Goal: Task Accomplishment & Management: Manage account settings

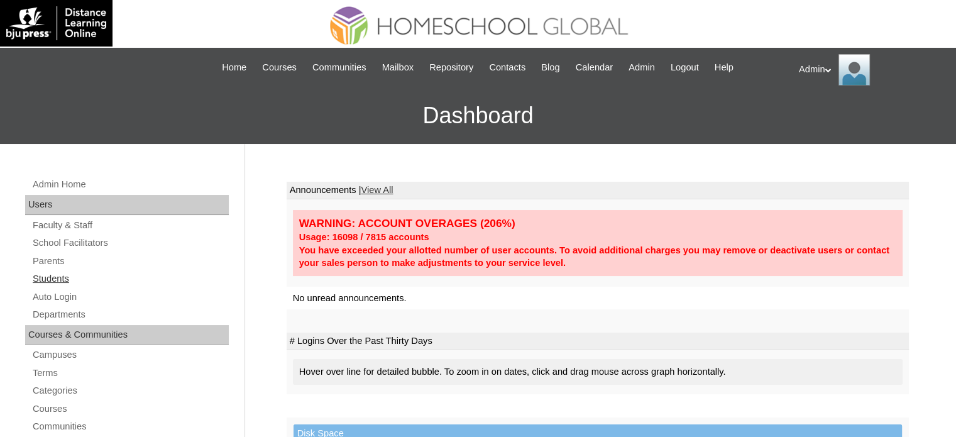
click at [54, 274] on link "Students" at bounding box center [129, 279] width 197 height 16
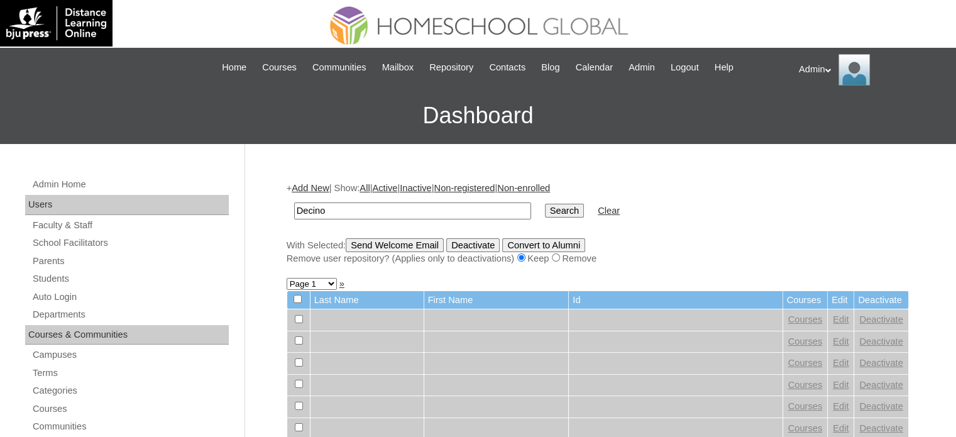
type input "Decino"
click at [545, 207] on input "Search" at bounding box center [564, 211] width 39 height 14
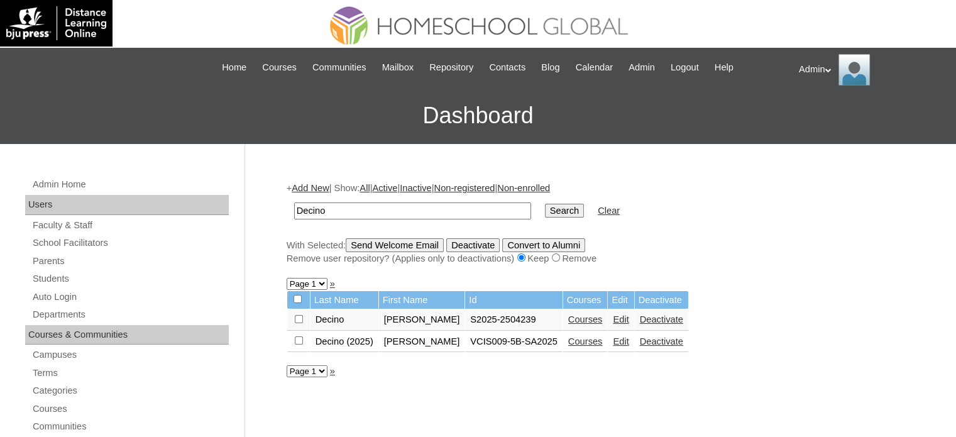
click at [614, 339] on link "Edit" at bounding box center [621, 341] width 16 height 10
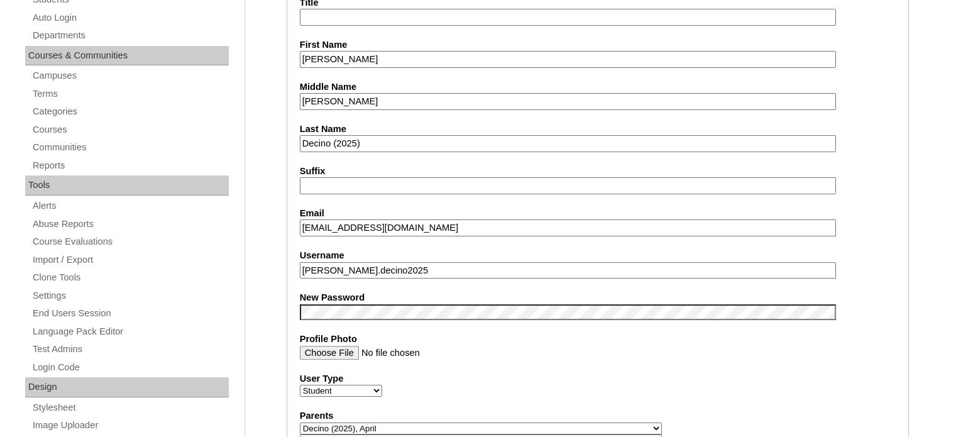
scroll to position [280, 0]
drag, startPoint x: 417, startPoint y: 268, endPoint x: 293, endPoint y: 262, distance: 124.0
click at [293, 262] on fieldset "Account Information User Id VCIS009-5B-SA2025 Title First Name Francine Avril M…" at bounding box center [598, 442] width 622 height 1031
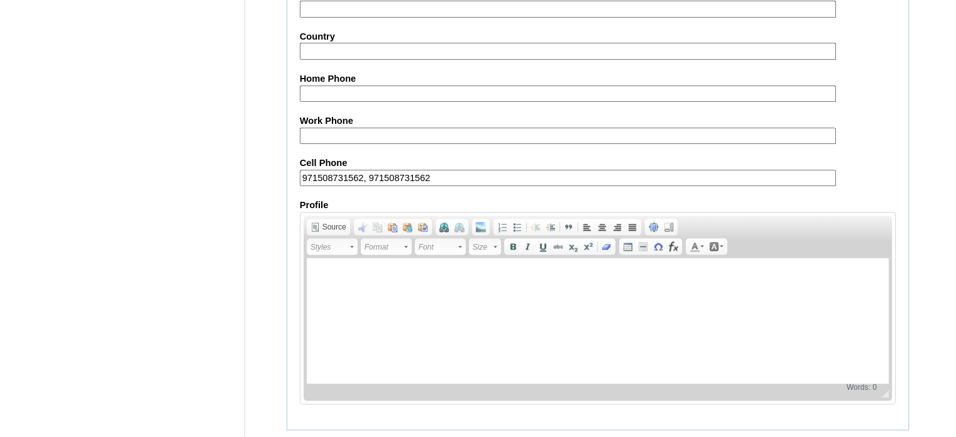
scroll to position [1476, 0]
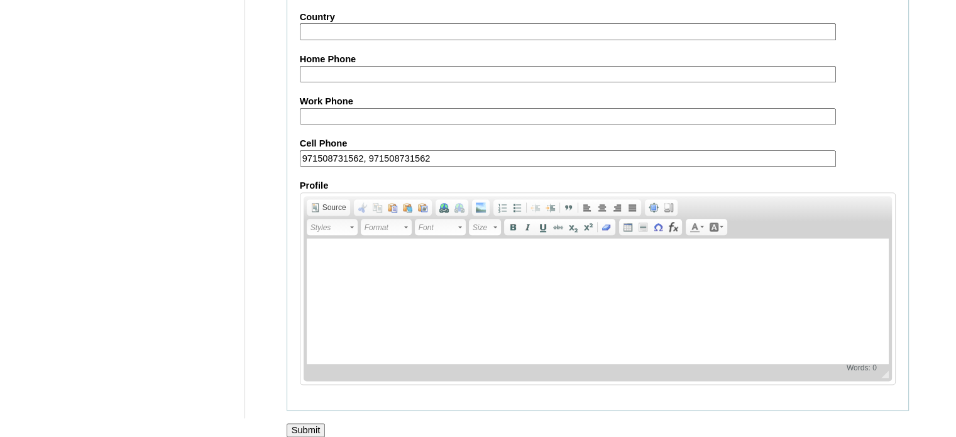
click at [304, 423] on input "Submit" at bounding box center [306, 430] width 39 height 14
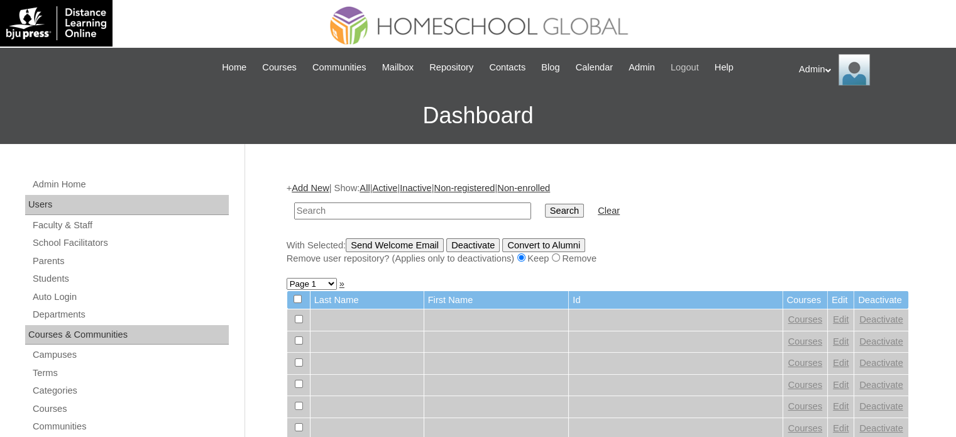
click at [692, 64] on span "Logout" at bounding box center [685, 67] width 28 height 14
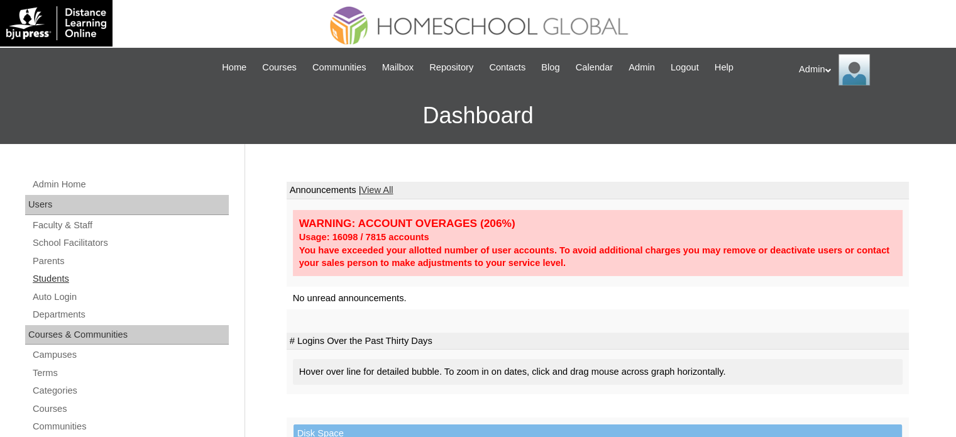
click at [52, 280] on link "Students" at bounding box center [129, 279] width 197 height 16
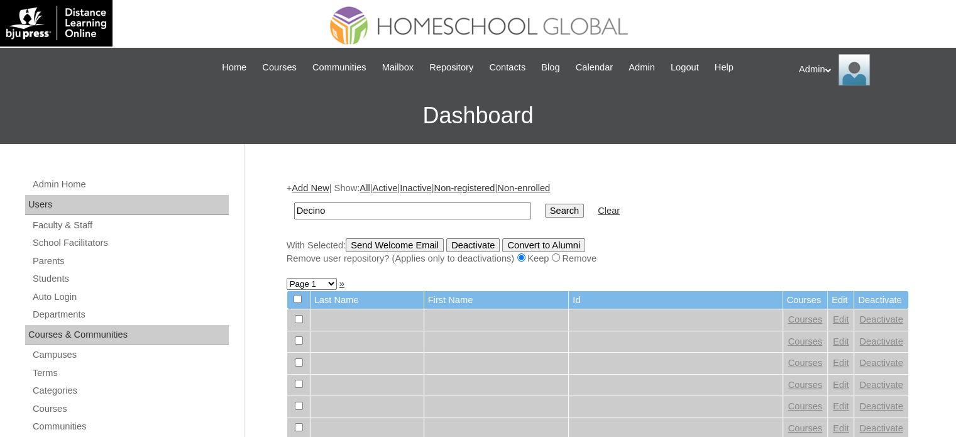
type input "Decino"
click at [545, 209] on input "Search" at bounding box center [564, 211] width 39 height 14
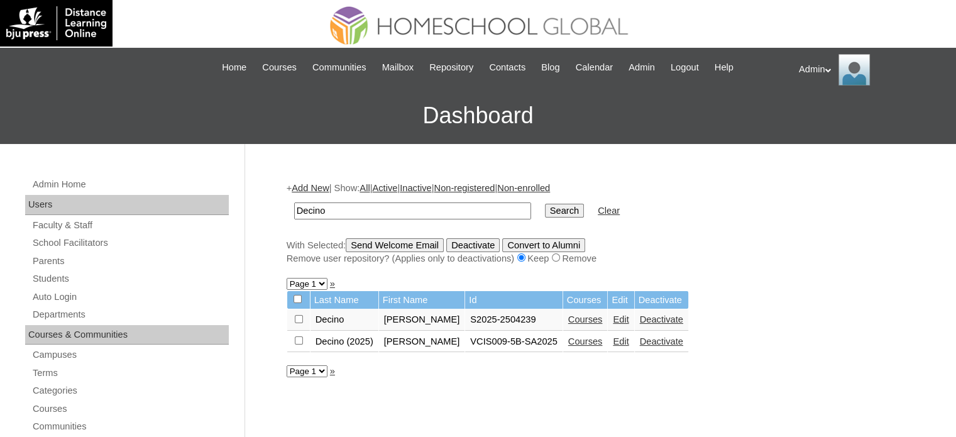
click at [613, 317] on link "Edit" at bounding box center [621, 319] width 16 height 10
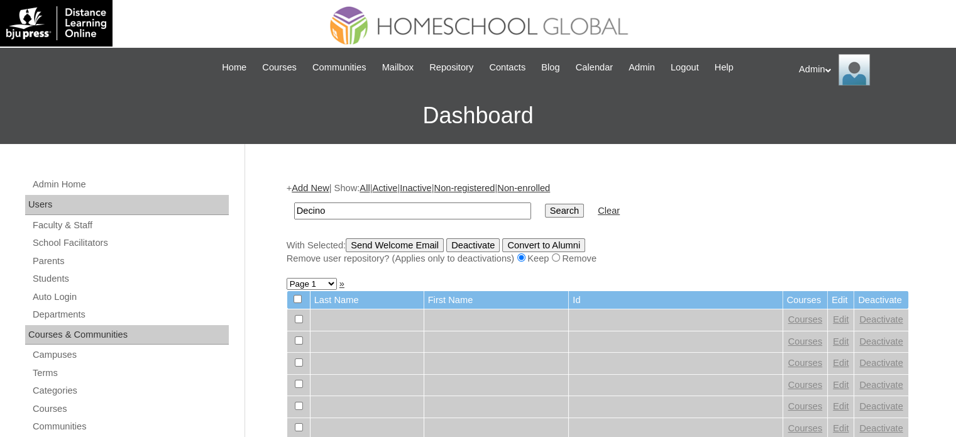
type input "Decino"
click at [545, 204] on input "Search" at bounding box center [564, 211] width 39 height 14
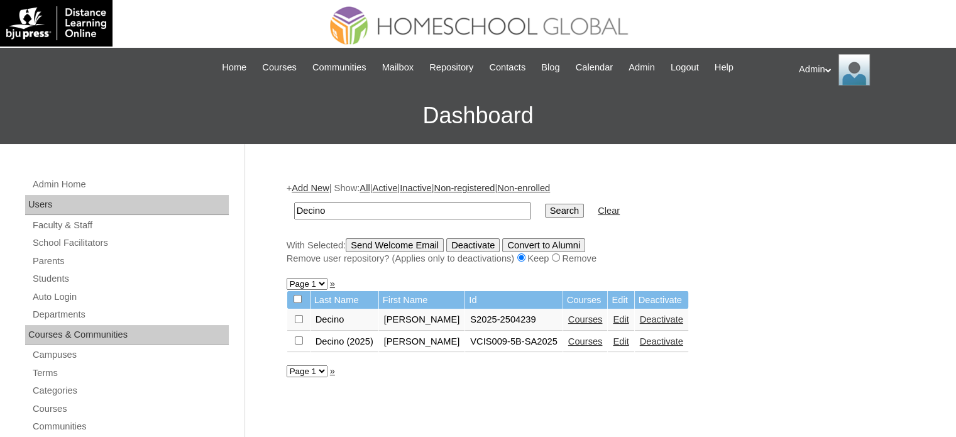
click at [613, 315] on link "Edit" at bounding box center [621, 319] width 16 height 10
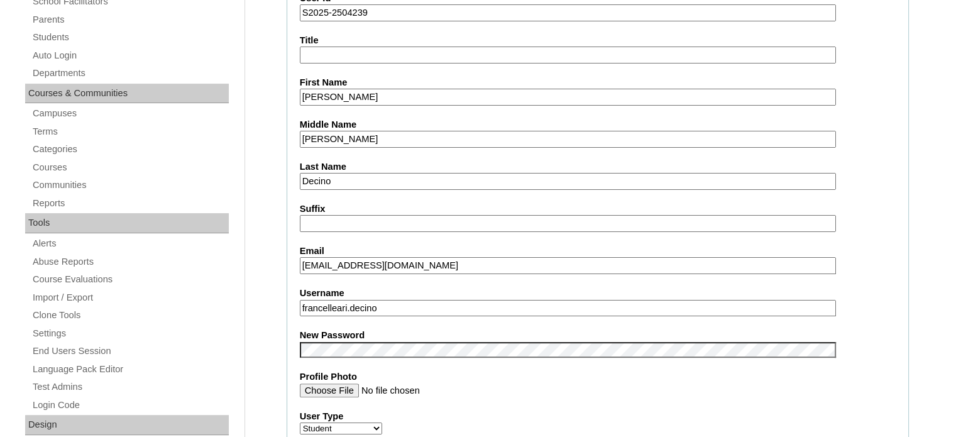
scroll to position [389, 0]
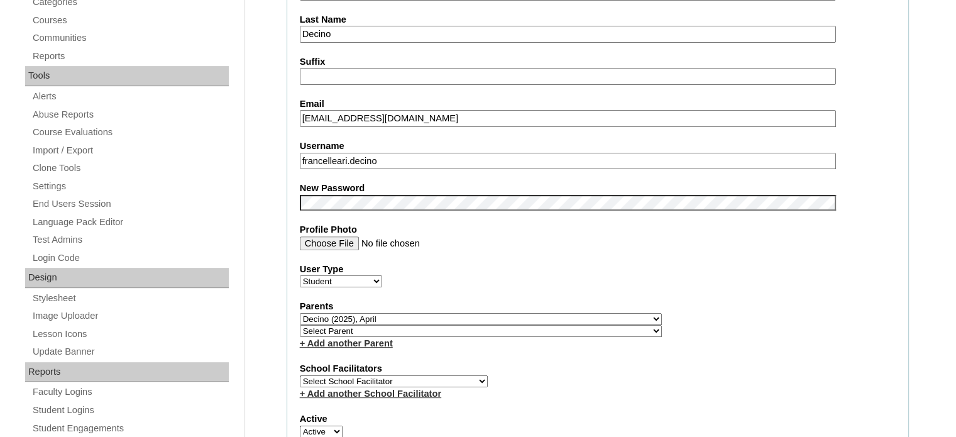
drag, startPoint x: 396, startPoint y: 158, endPoint x: 278, endPoint y: 165, distance: 118.4
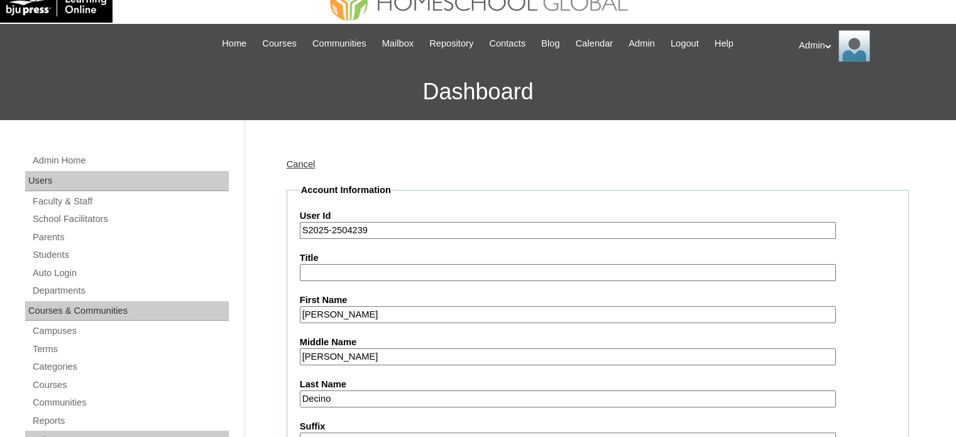
scroll to position [0, 0]
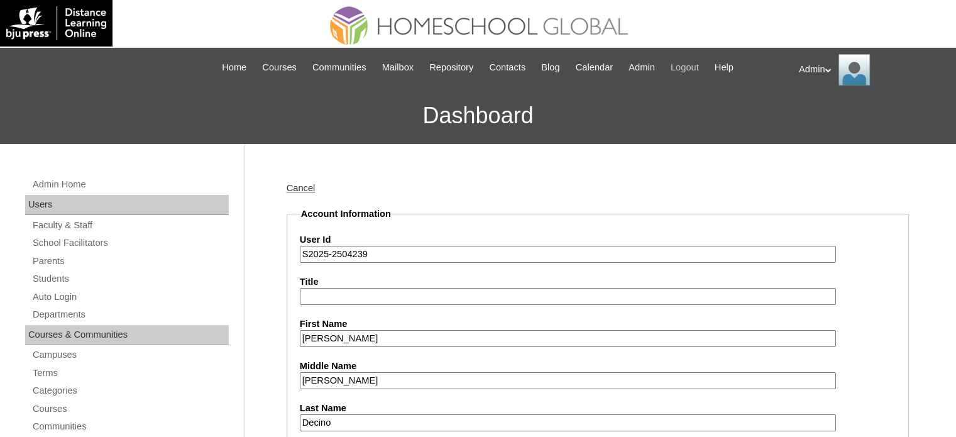
click at [685, 72] on span "Logout" at bounding box center [685, 67] width 28 height 14
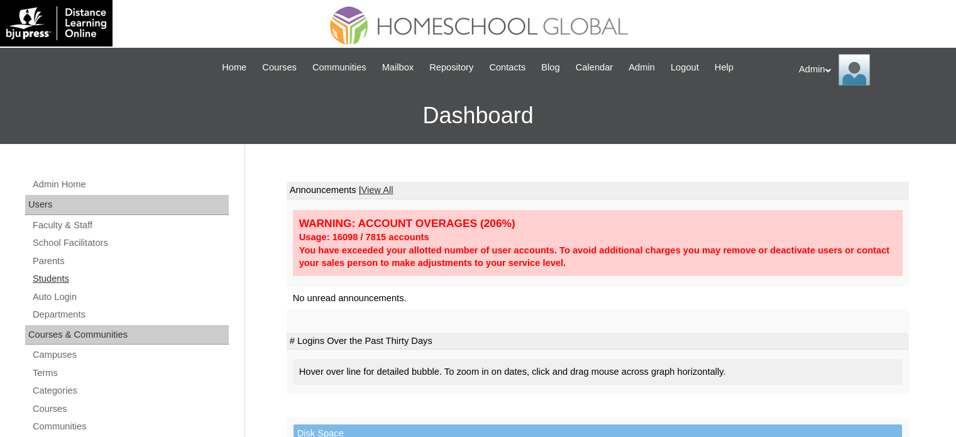
click at [59, 282] on link "Students" at bounding box center [129, 279] width 197 height 16
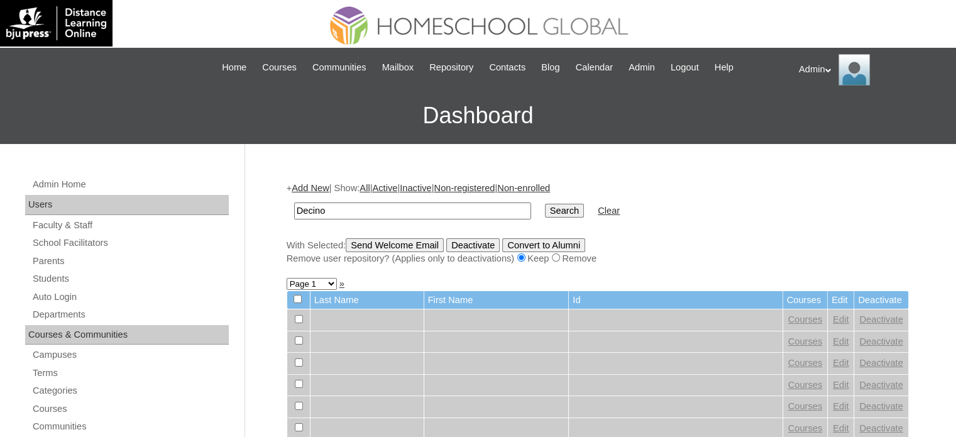
type input "Decino"
click at [545, 215] on input "Search" at bounding box center [564, 211] width 39 height 14
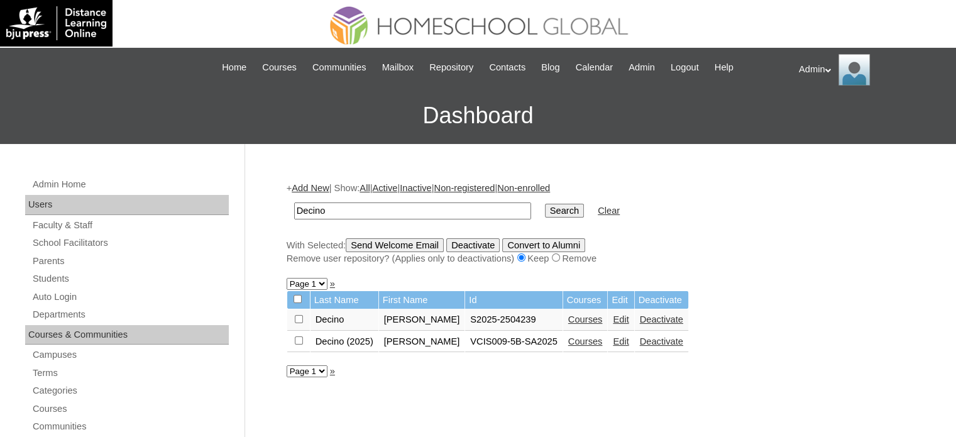
click at [613, 318] on link "Edit" at bounding box center [621, 319] width 16 height 10
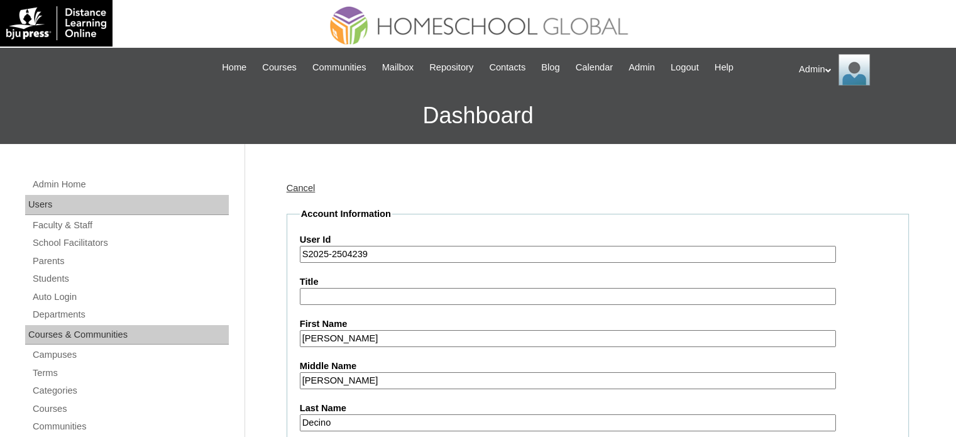
scroll to position [209, 0]
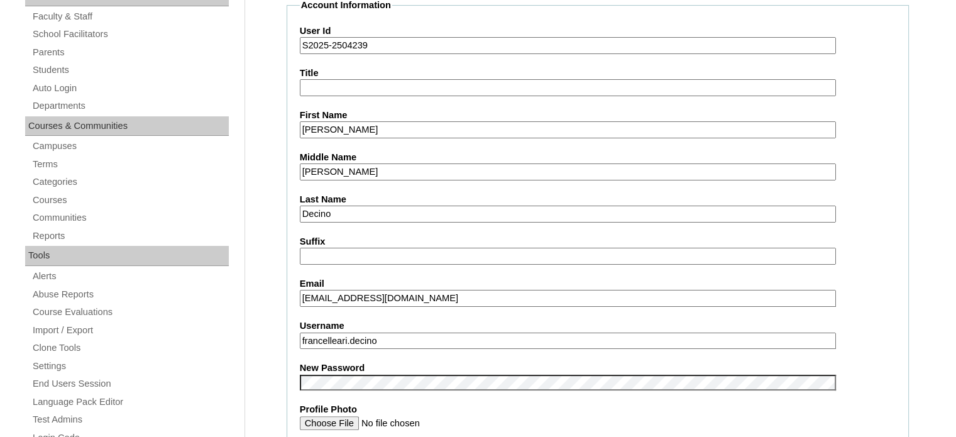
drag, startPoint x: 398, startPoint y: 341, endPoint x: 289, endPoint y: 347, distance: 108.9
click at [358, 250] on input "Suffix" at bounding box center [568, 256] width 536 height 17
click at [50, 70] on link "Students" at bounding box center [129, 70] width 197 height 16
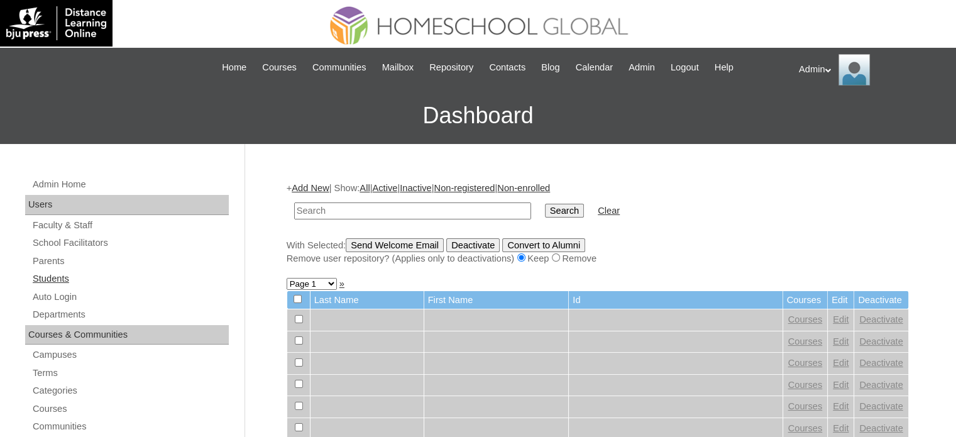
click at [60, 275] on link "Students" at bounding box center [129, 279] width 197 height 16
type input "[PERSON_NAME] [PERSON_NAME]"
click at [545, 209] on input "Search" at bounding box center [564, 211] width 39 height 14
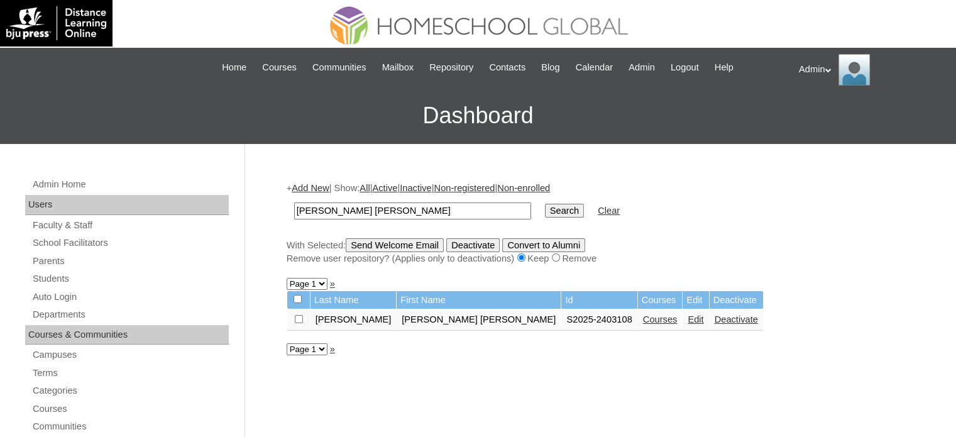
click at [643, 315] on link "Courses" at bounding box center [660, 319] width 35 height 10
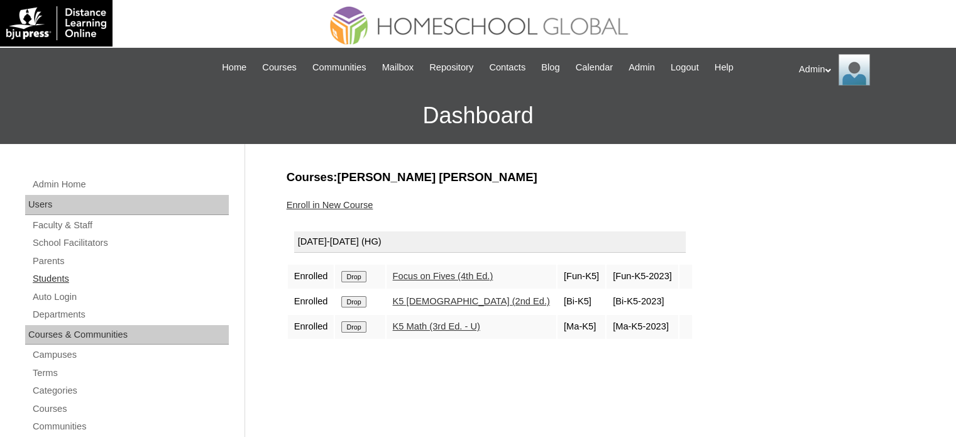
click at [69, 280] on link "Students" at bounding box center [129, 279] width 197 height 16
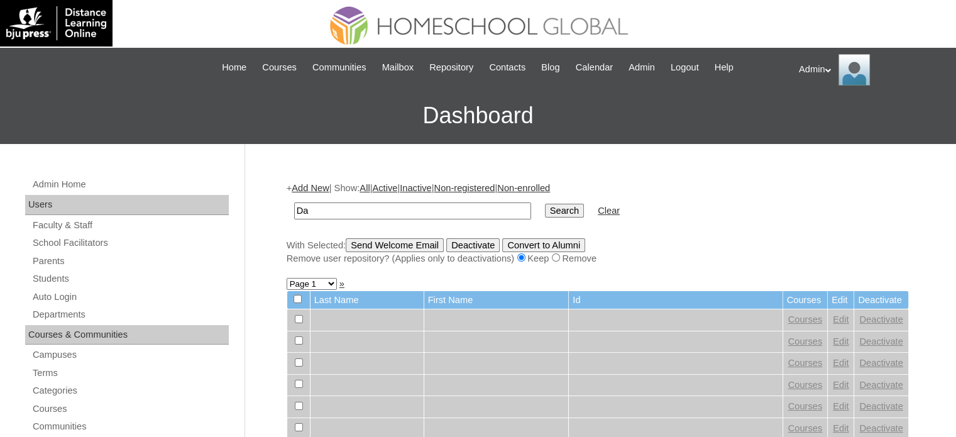
type input "D"
type input "[PERSON_NAME]"
click at [545, 211] on input "Search" at bounding box center [564, 211] width 39 height 14
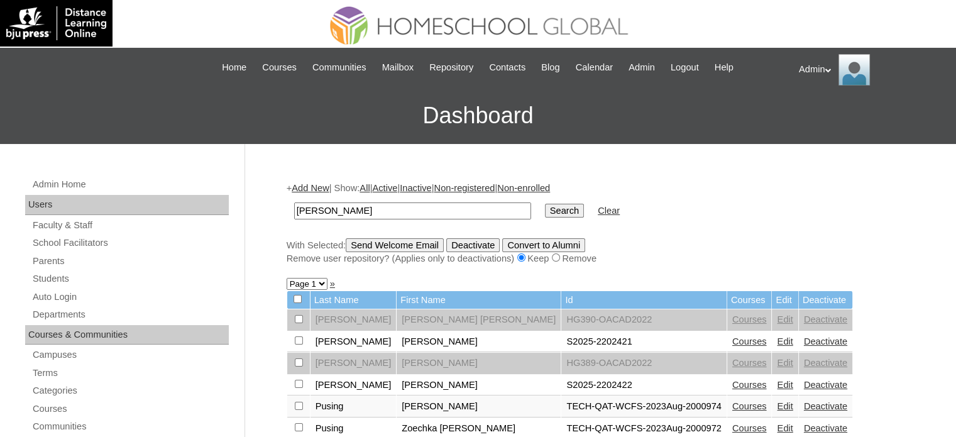
click at [732, 341] on link "Courses" at bounding box center [749, 341] width 35 height 10
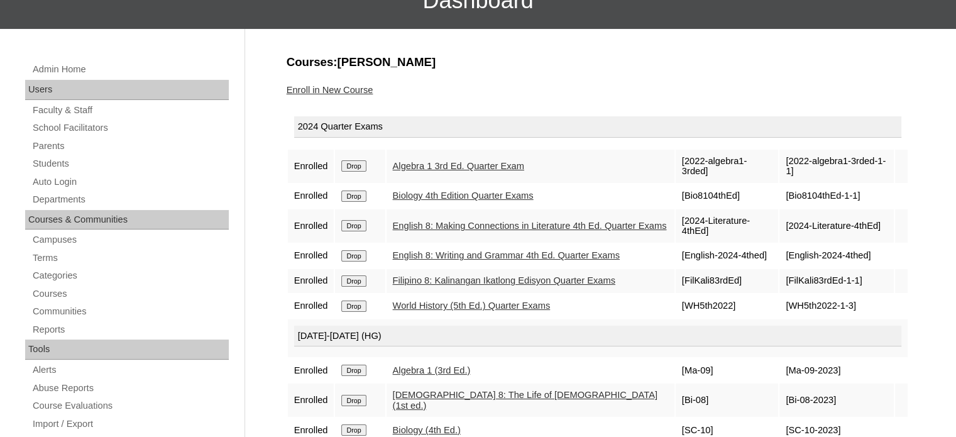
scroll to position [111, 0]
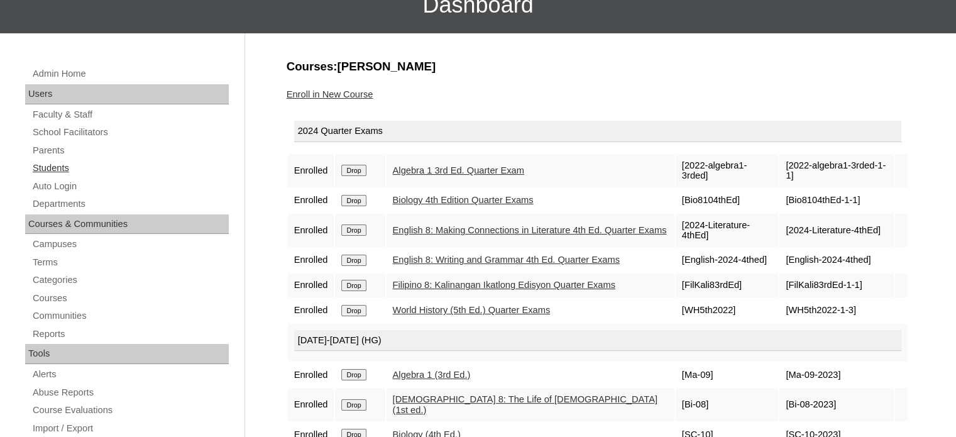
click at [58, 167] on link "Students" at bounding box center [129, 168] width 197 height 16
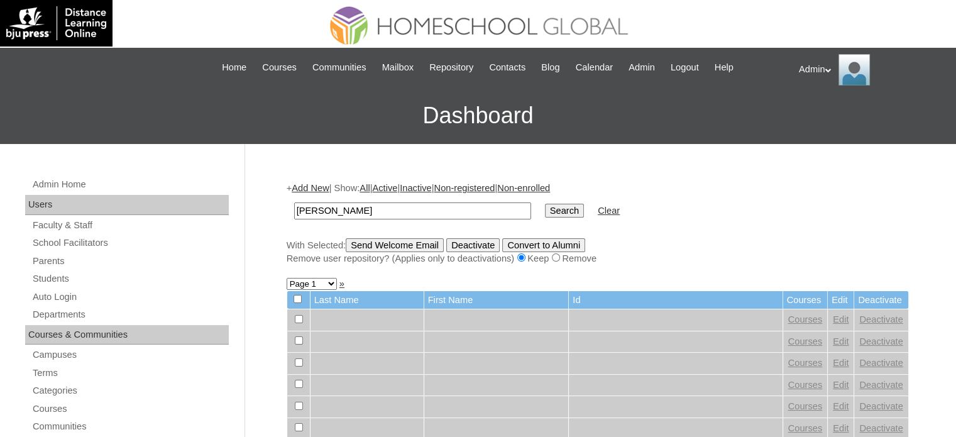
type input "[PERSON_NAME]"
click at [539, 220] on td "Search" at bounding box center [565, 211] width 52 height 30
click at [545, 213] on input "Search" at bounding box center [564, 211] width 39 height 14
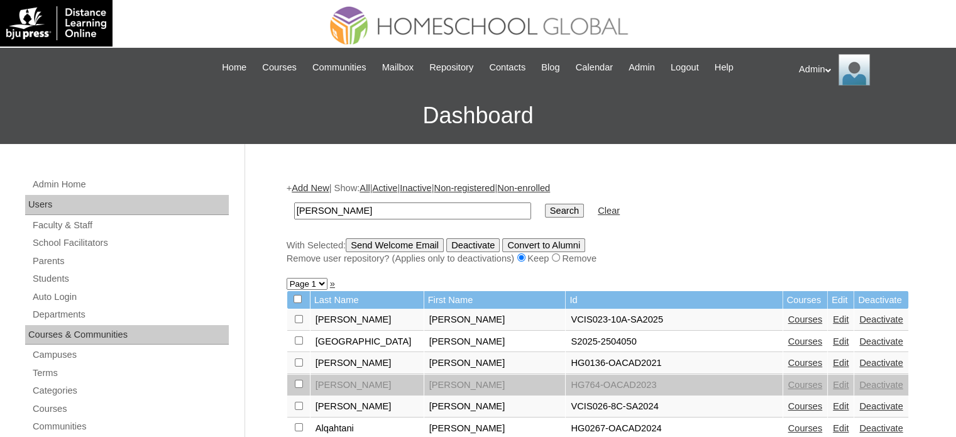
drag, startPoint x: 356, startPoint y: 209, endPoint x: 171, endPoint y: 199, distance: 185.1
type input "[PERSON_NAME]"
click at [545, 213] on input "Search" at bounding box center [564, 211] width 39 height 14
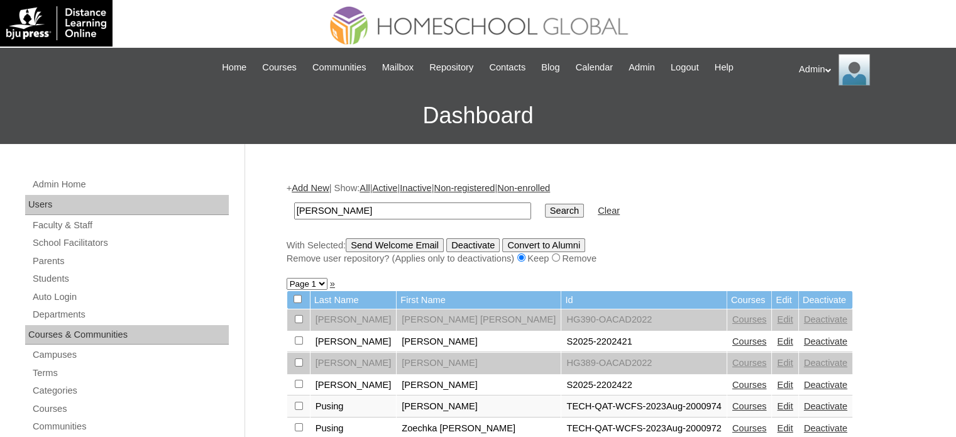
click at [732, 384] on link "Courses" at bounding box center [749, 385] width 35 height 10
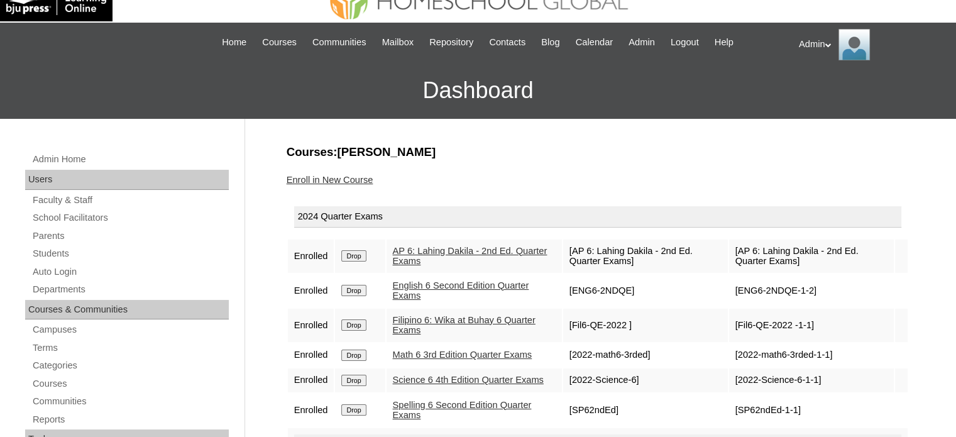
scroll to position [20, 0]
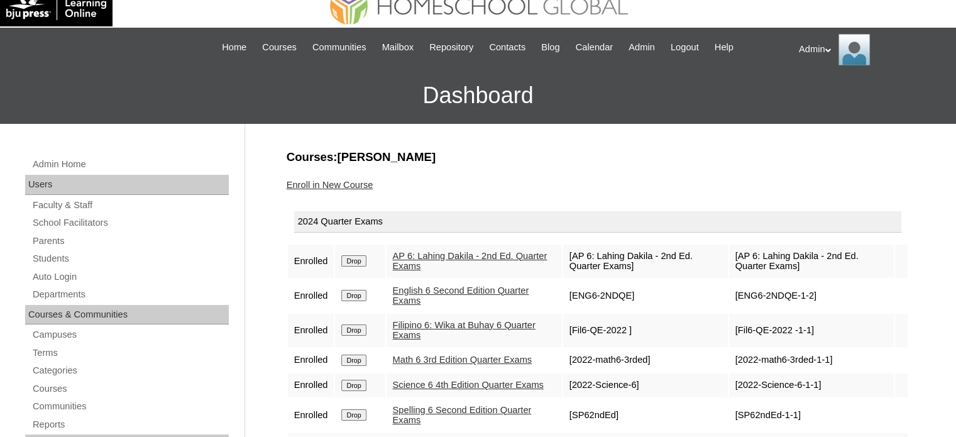
click at [363, 185] on link "Enroll in New Course" at bounding box center [330, 185] width 87 height 10
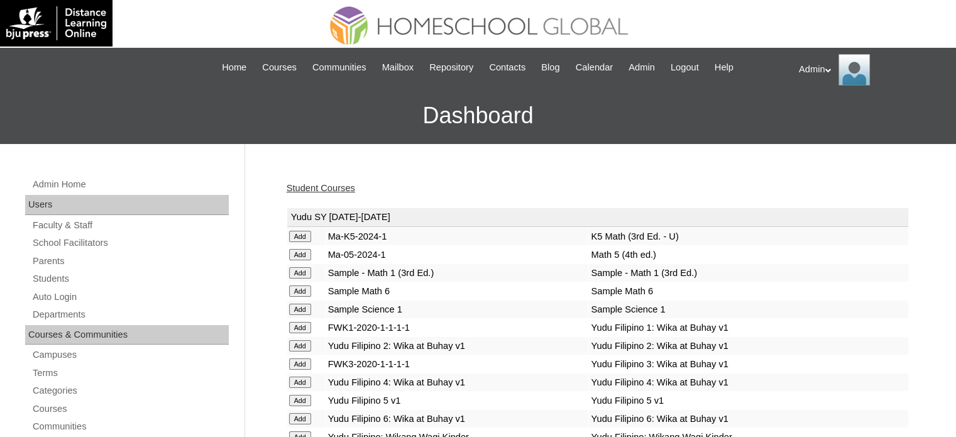
click at [375, 211] on td "Yudu SY [DATE]-[DATE]" at bounding box center [597, 217] width 621 height 19
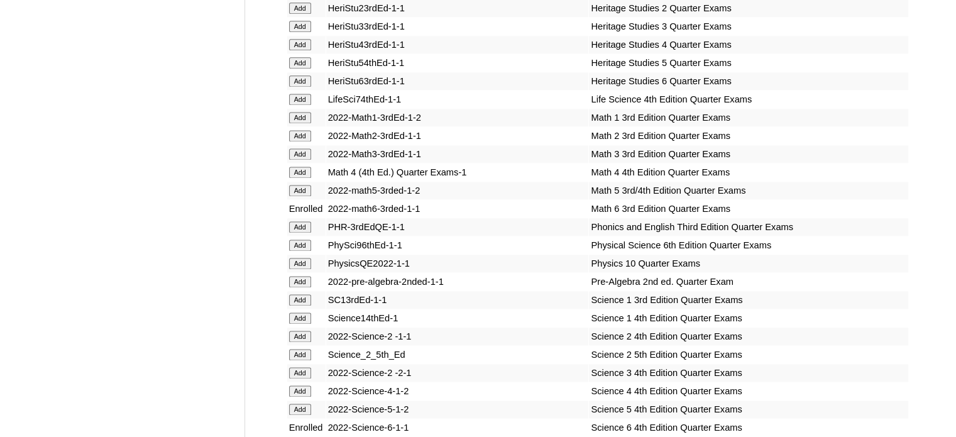
scroll to position [4257, 0]
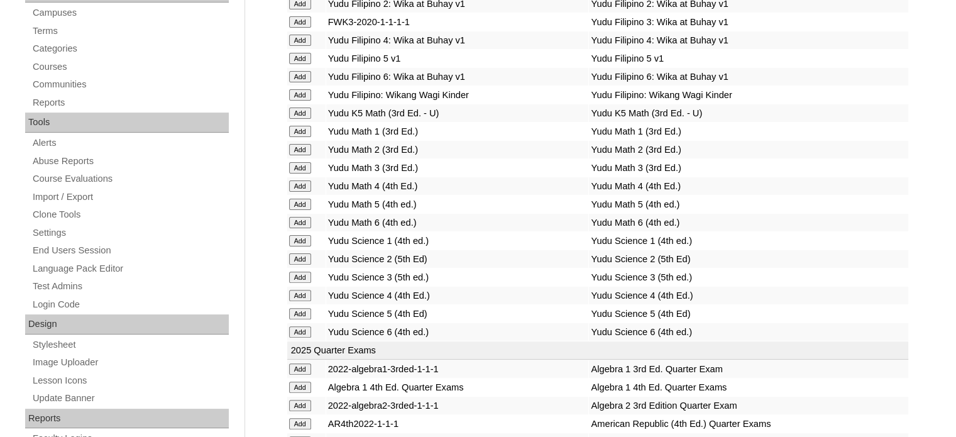
scroll to position [1724, 0]
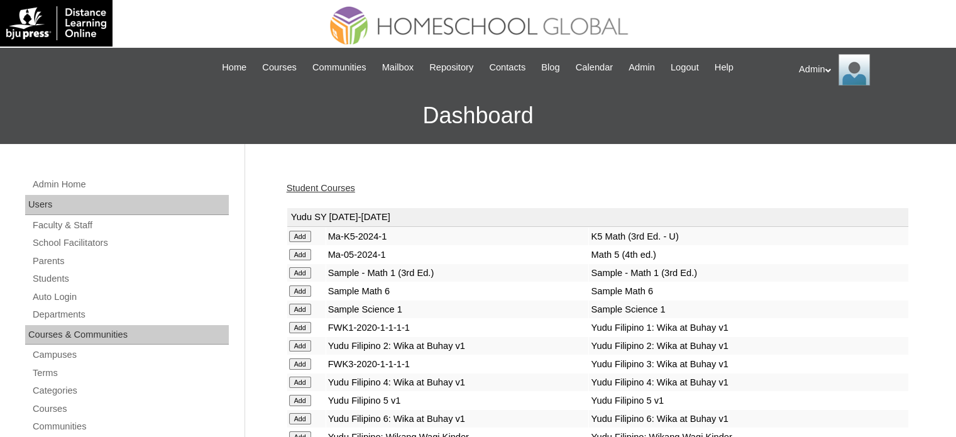
click at [329, 188] on link "Student Courses" at bounding box center [321, 188] width 69 height 10
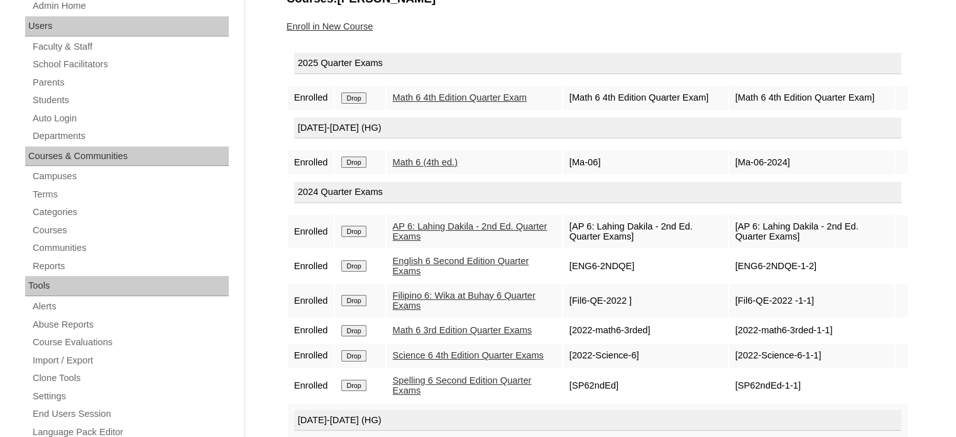
scroll to position [180, 0]
click at [356, 102] on input "Drop" at bounding box center [353, 96] width 25 height 11
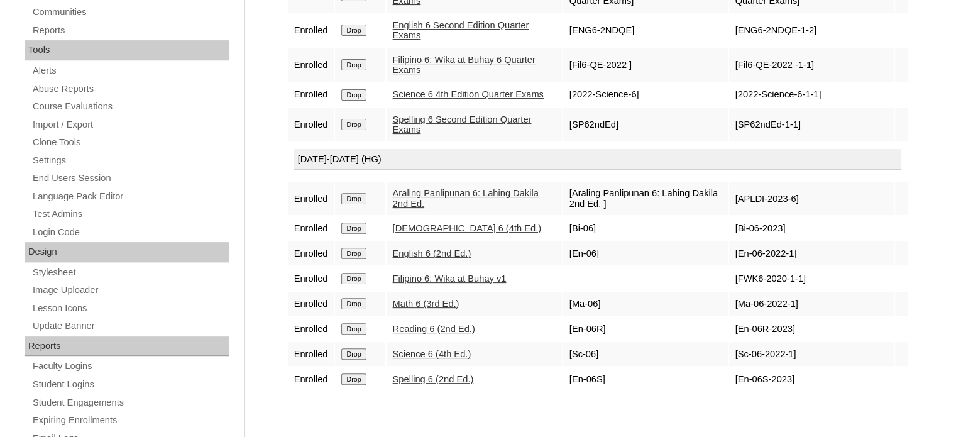
scroll to position [415, 0]
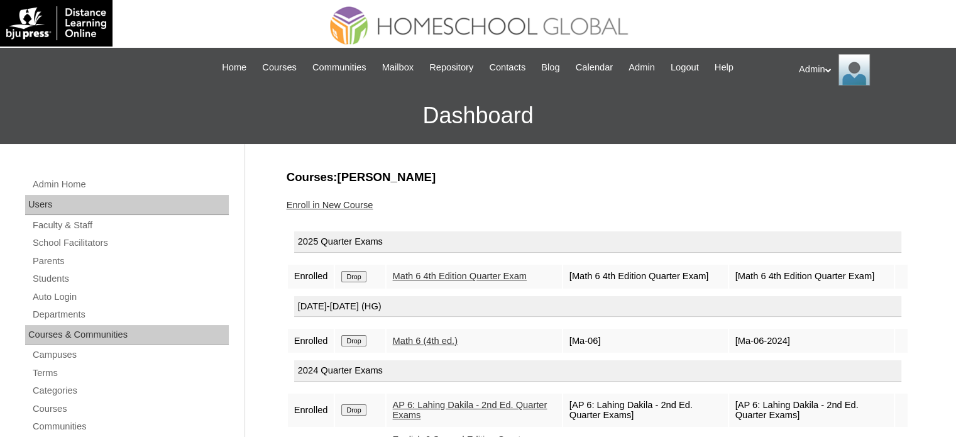
click at [345, 203] on link "Enroll in New Course" at bounding box center [330, 205] width 87 height 10
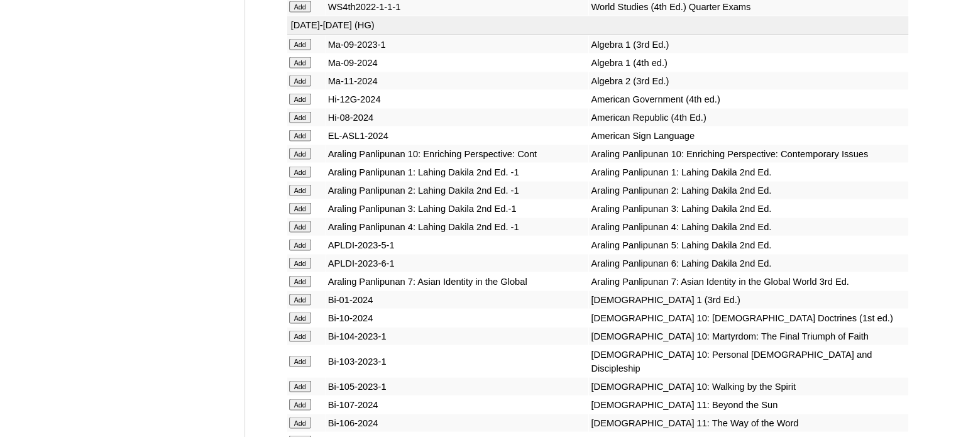
scroll to position [4311, 0]
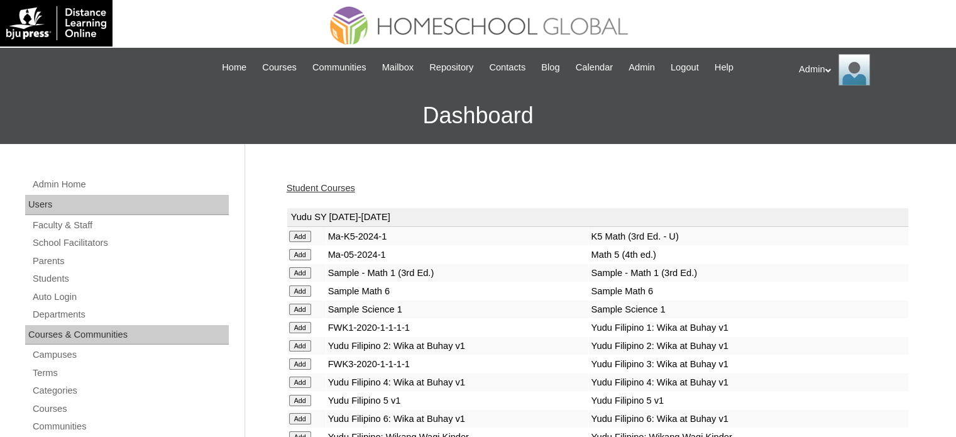
click at [308, 190] on link "Student Courses" at bounding box center [321, 188] width 69 height 10
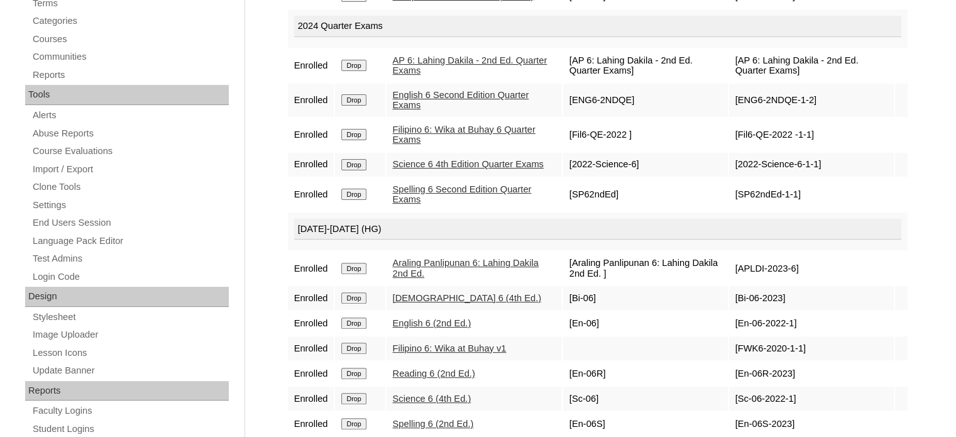
scroll to position [455, 0]
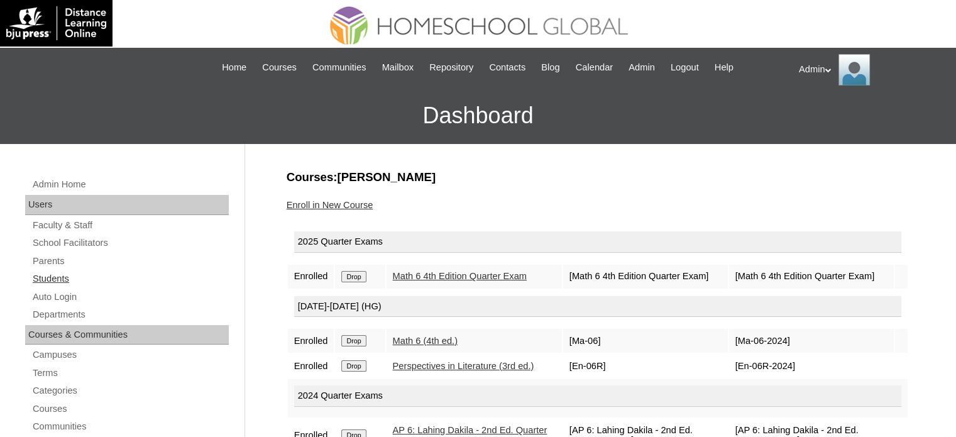
click at [55, 281] on link "Students" at bounding box center [129, 279] width 197 height 16
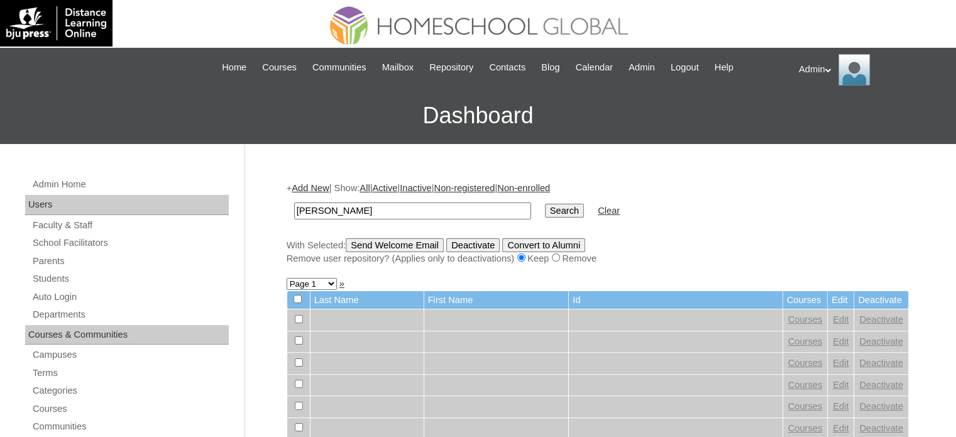
type input "Patino"
click at [545, 213] on input "Search" at bounding box center [564, 211] width 39 height 14
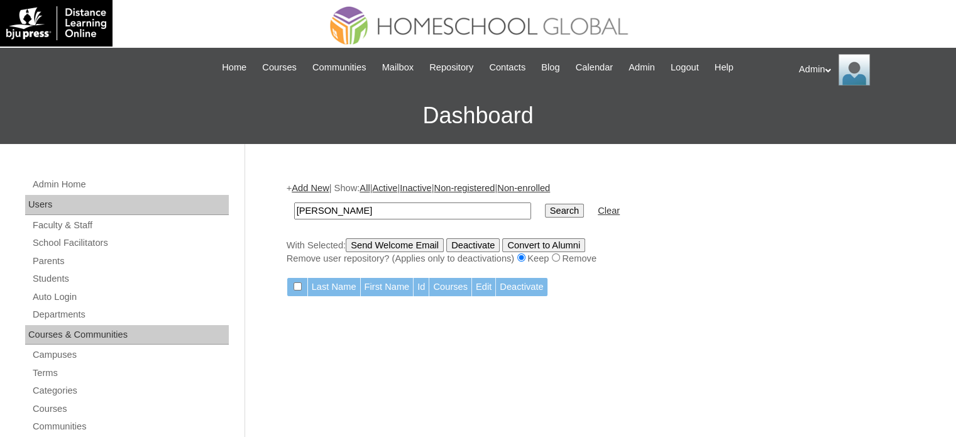
click at [314, 211] on input "[PERSON_NAME]" at bounding box center [412, 210] width 237 height 17
type input "[PERSON_NAME]"
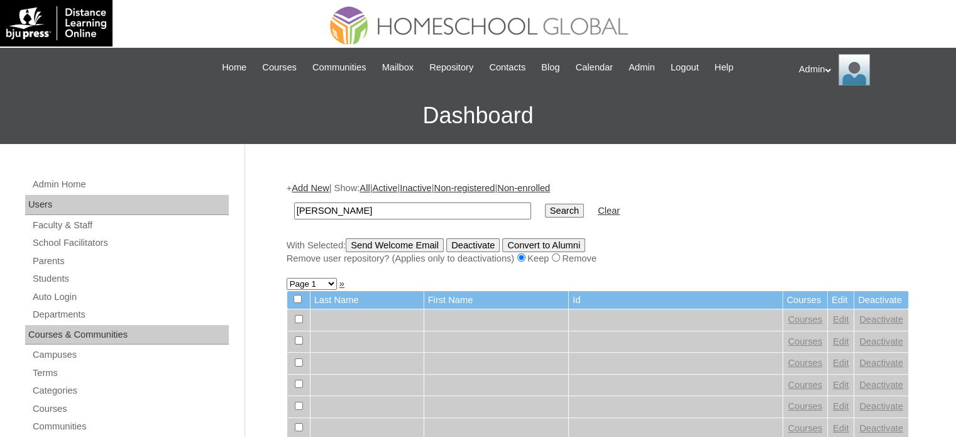
click at [545, 213] on input "Search" at bounding box center [564, 211] width 39 height 14
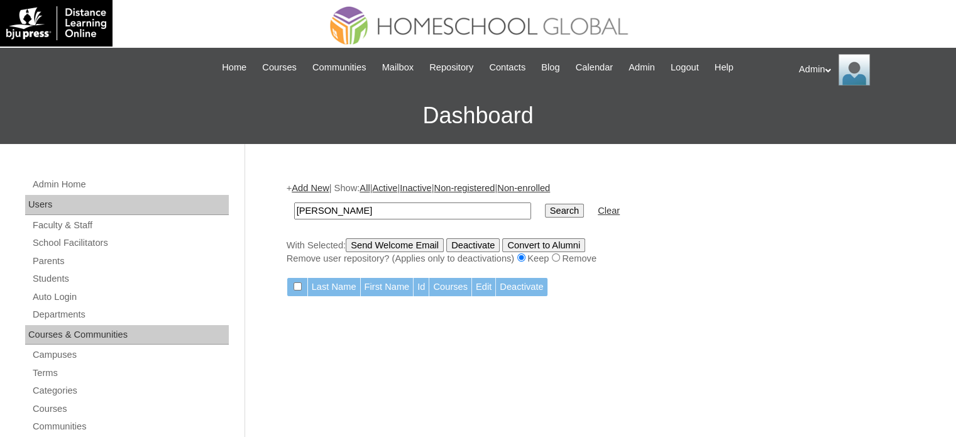
click at [319, 214] on input "Patino" at bounding box center [412, 210] width 237 height 17
type input "Patiño"
click at [545, 204] on input "Search" at bounding box center [564, 211] width 39 height 14
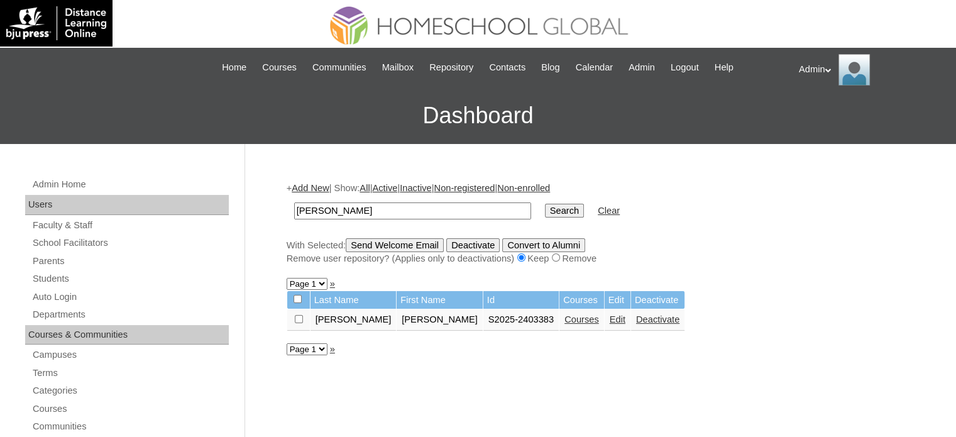
click at [565, 322] on link "Courses" at bounding box center [582, 319] width 35 height 10
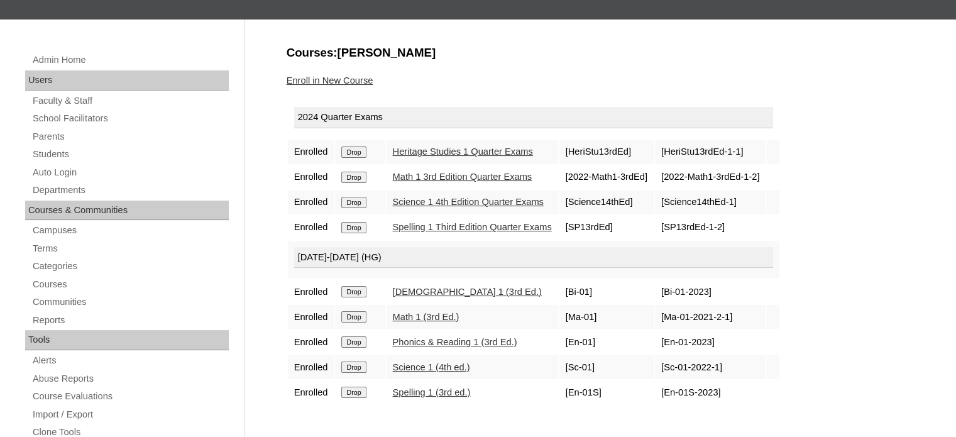
scroll to position [123, 0]
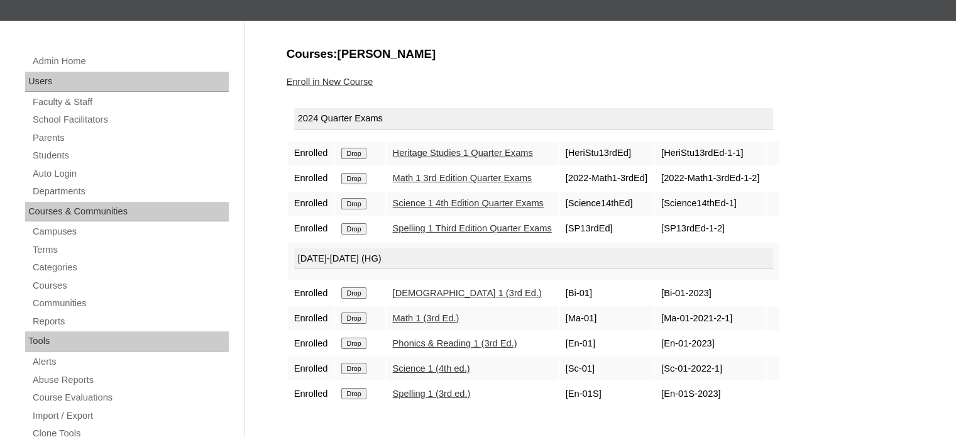
click at [355, 77] on link "Enroll in New Course" at bounding box center [330, 82] width 87 height 10
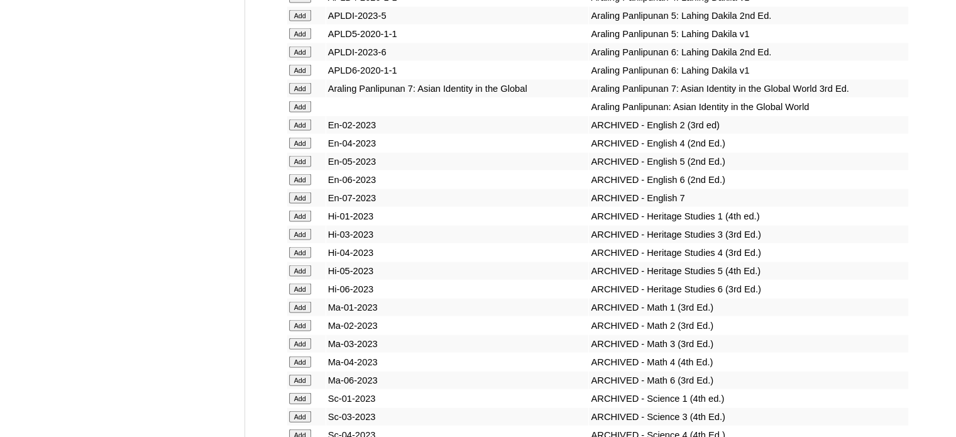
scroll to position [8881, 0]
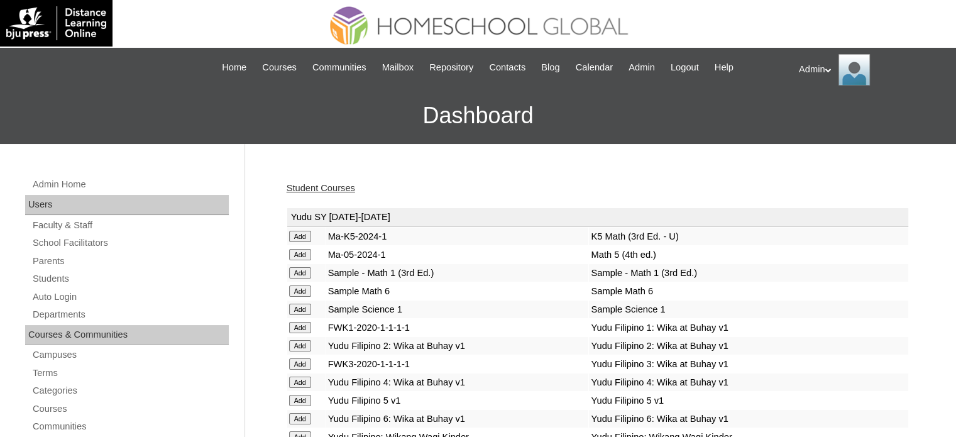
click at [341, 188] on link "Student Courses" at bounding box center [321, 188] width 69 height 10
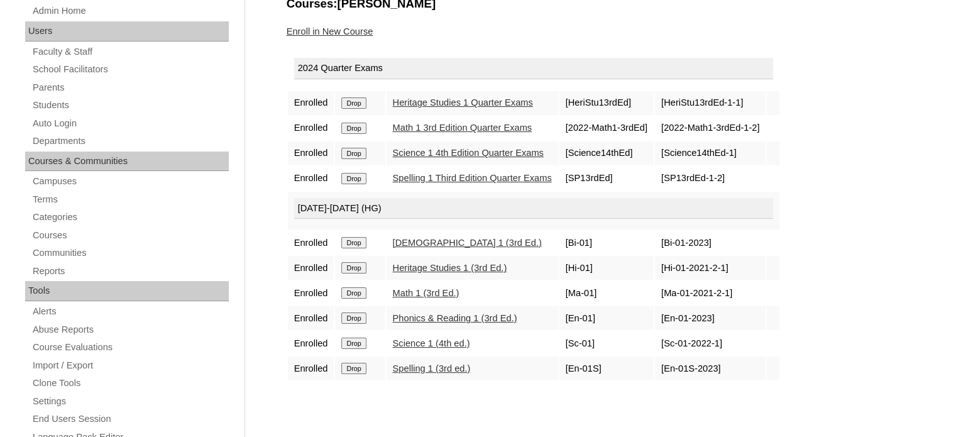
scroll to position [182, 0]
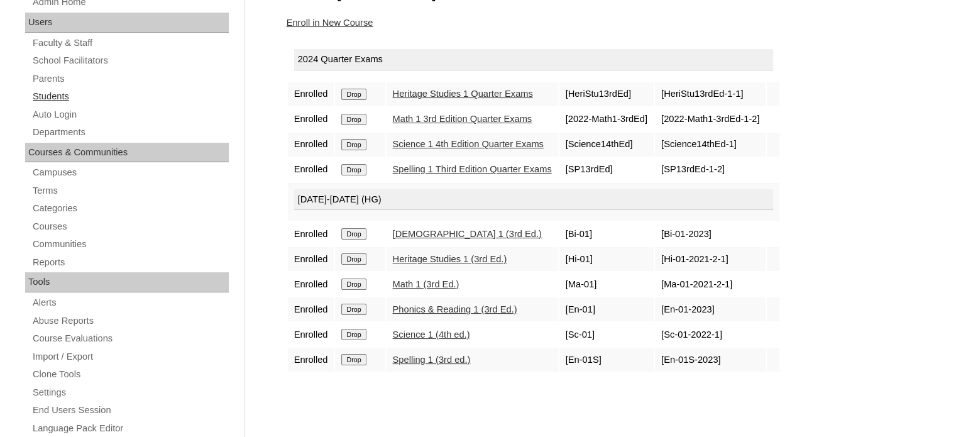
click at [48, 97] on link "Students" at bounding box center [129, 97] width 197 height 16
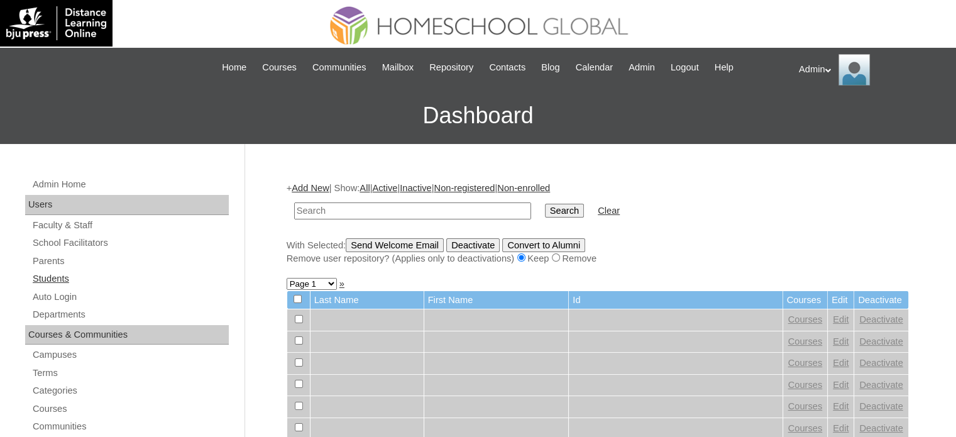
click at [66, 273] on link "Students" at bounding box center [129, 279] width 197 height 16
type input "sean stanley"
click at [545, 204] on input "Search" at bounding box center [564, 211] width 39 height 14
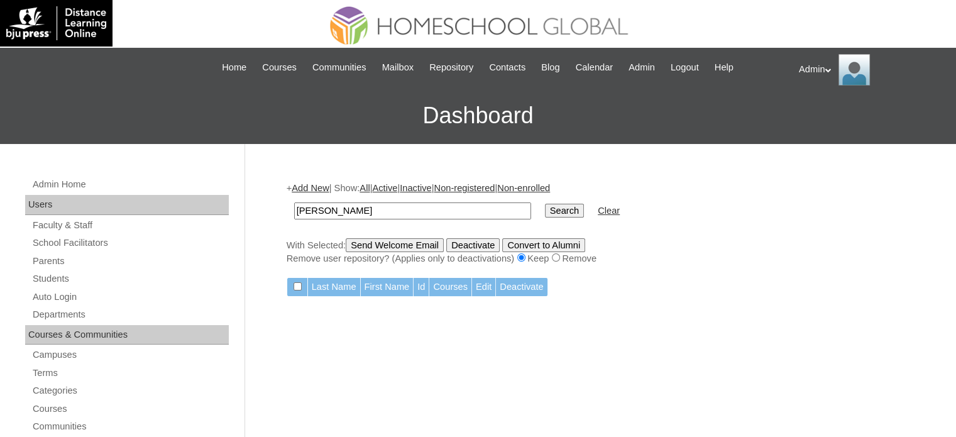
click at [396, 213] on input "sean stanley" at bounding box center [412, 210] width 237 height 17
type input "s"
type input "Ramirez"
click at [545, 204] on input "Search" at bounding box center [564, 211] width 39 height 14
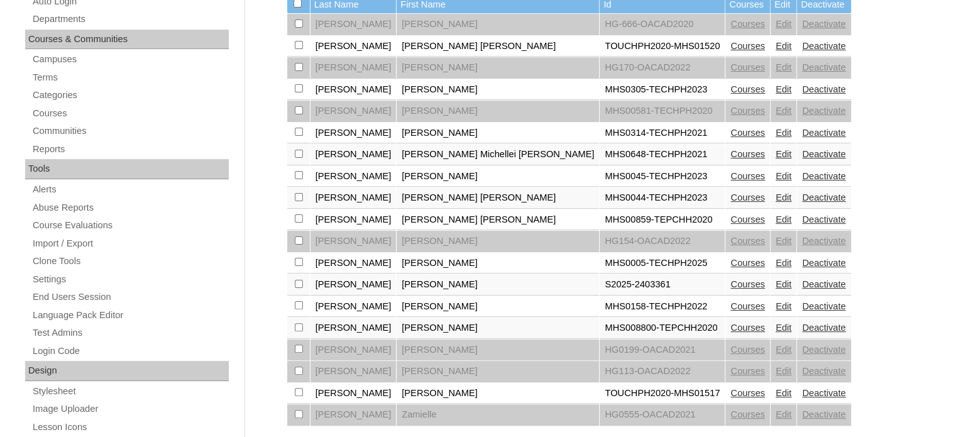
scroll to position [296, 0]
click at [731, 279] on link "Courses" at bounding box center [748, 284] width 35 height 10
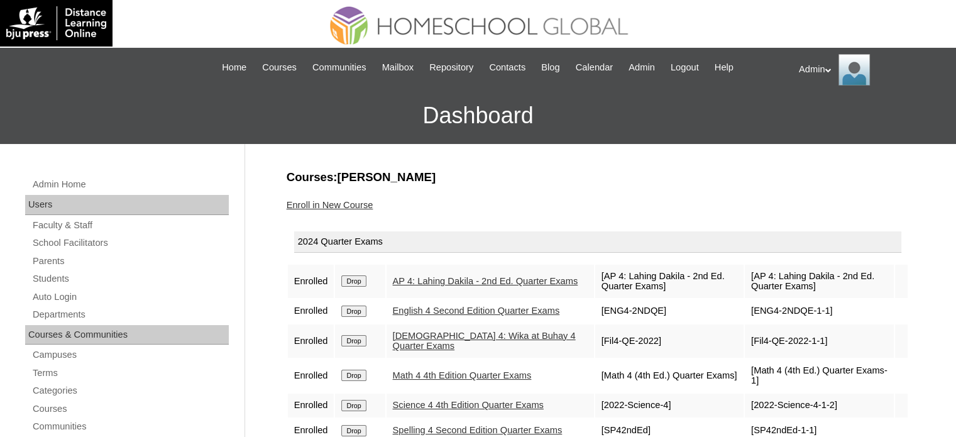
click at [336, 200] on link "Enroll in New Course" at bounding box center [330, 205] width 87 height 10
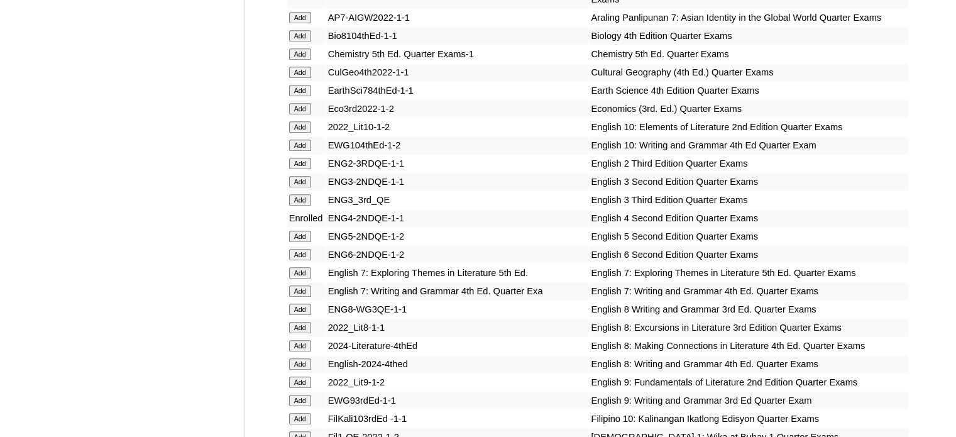
scroll to position [3280, 0]
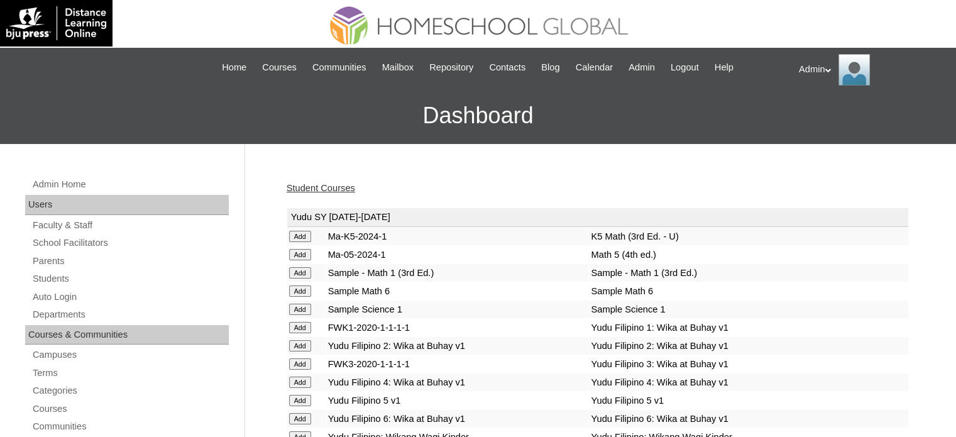
scroll to position [914, 0]
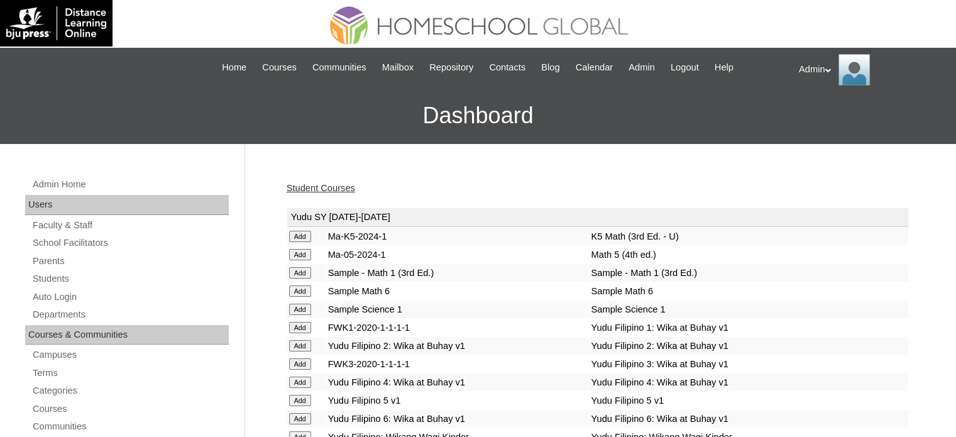
click at [326, 185] on link "Student Courses" at bounding box center [321, 188] width 69 height 10
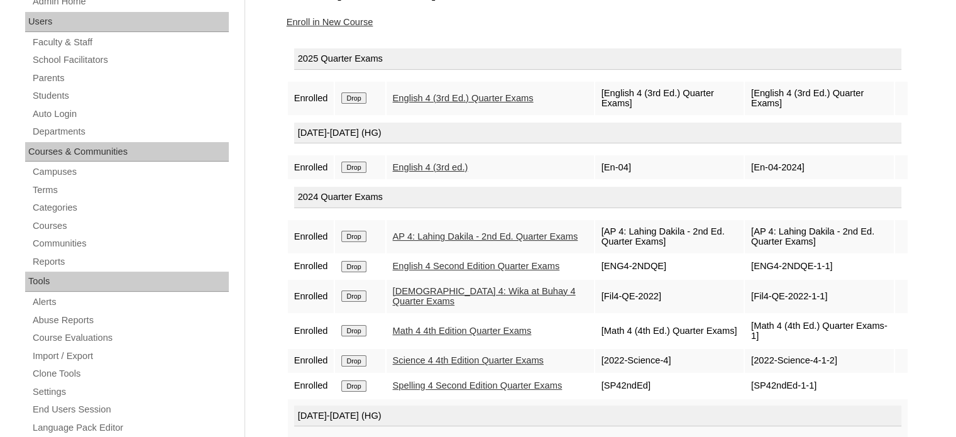
scroll to position [228, 0]
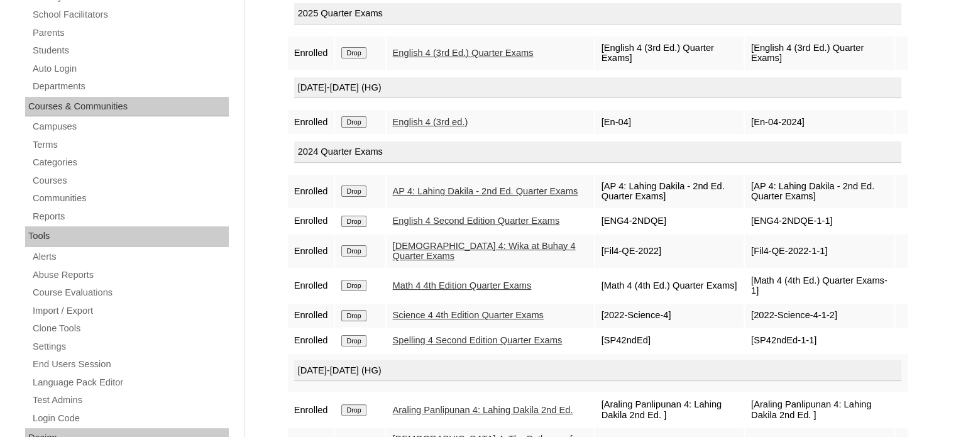
click at [361, 58] on input "Drop" at bounding box center [353, 52] width 25 height 11
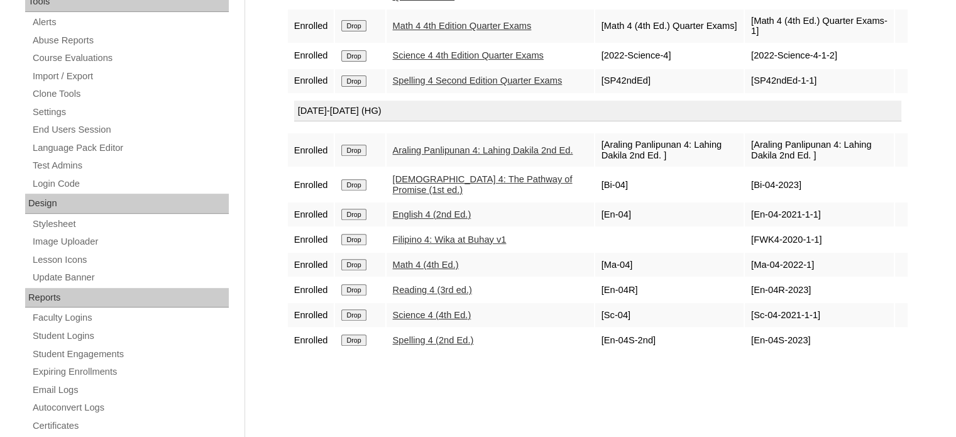
scroll to position [464, 0]
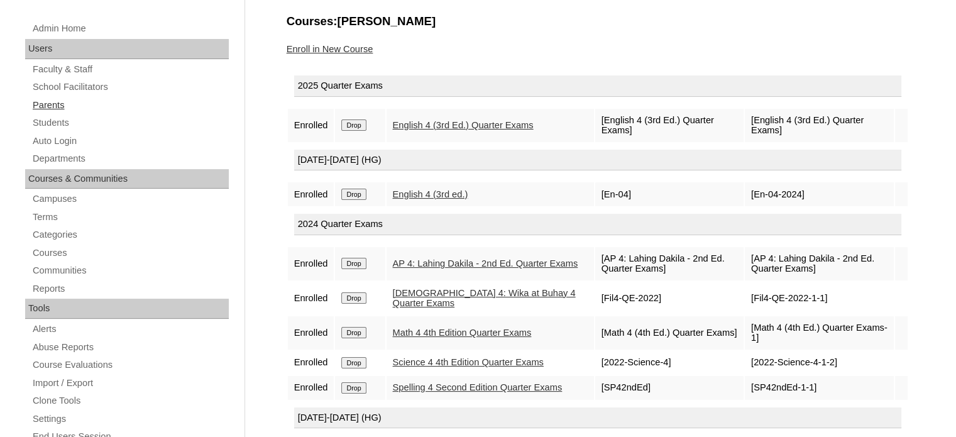
scroll to position [153, 0]
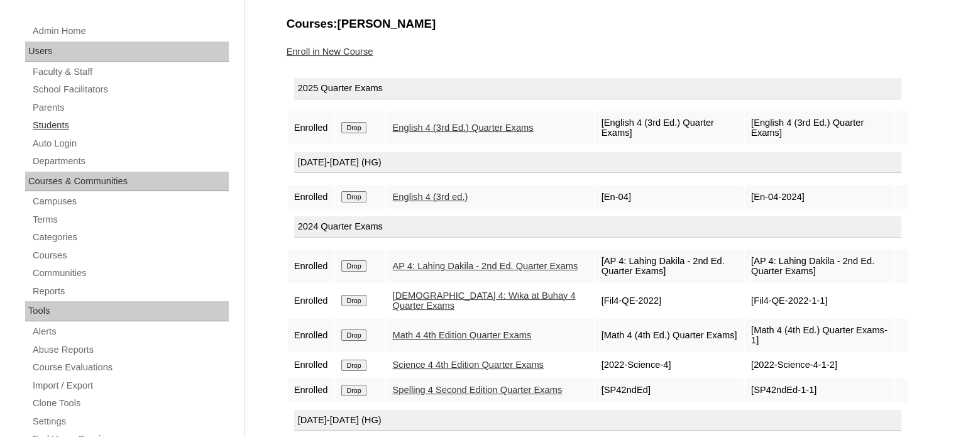
click at [67, 120] on link "Students" at bounding box center [129, 126] width 197 height 16
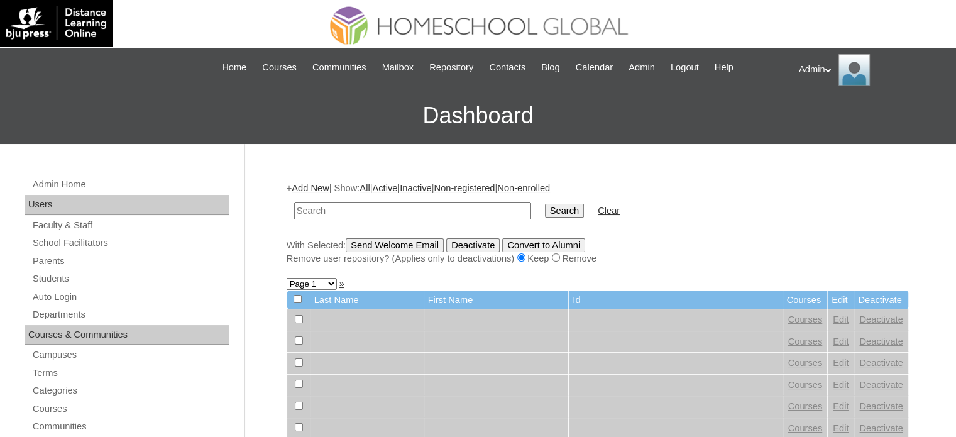
click at [372, 211] on input "text" at bounding box center [412, 210] width 237 height 17
type input "Buhay"
click at [539, 218] on td "Search" at bounding box center [565, 211] width 52 height 30
click at [545, 213] on input "Search" at bounding box center [564, 211] width 39 height 14
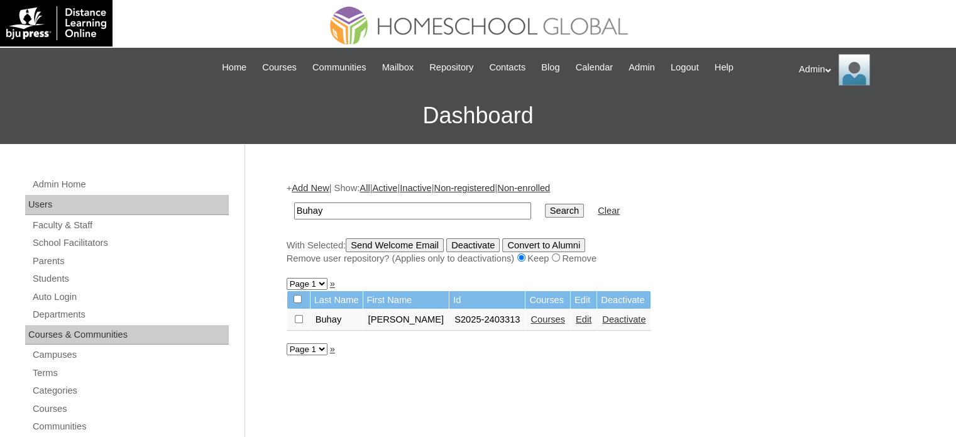
click at [546, 321] on link "Courses" at bounding box center [548, 319] width 35 height 10
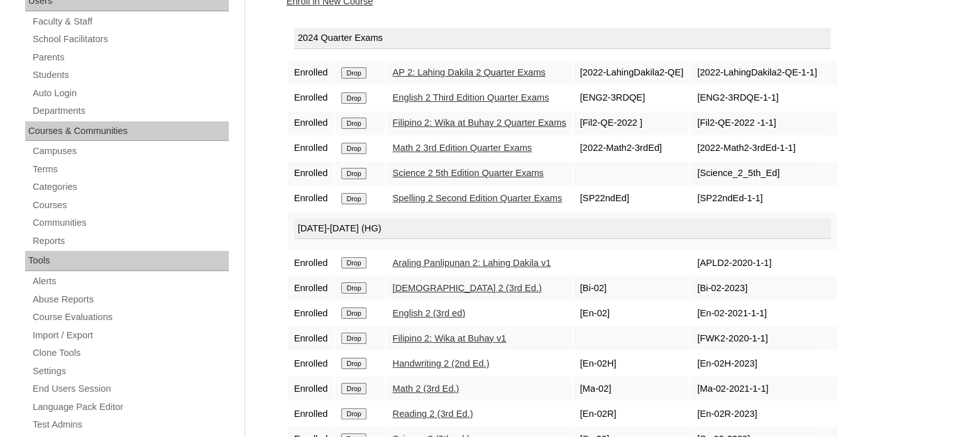
scroll to position [229, 0]
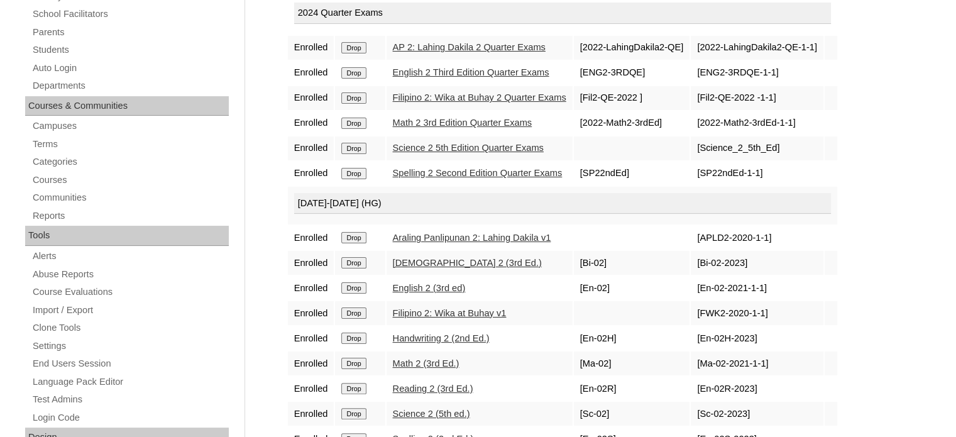
click at [255, 102] on div "Admin Home Users Faculty & Staff School Facilitators Parents Students Auto Logi…" at bounding box center [478, 348] width 956 height 867
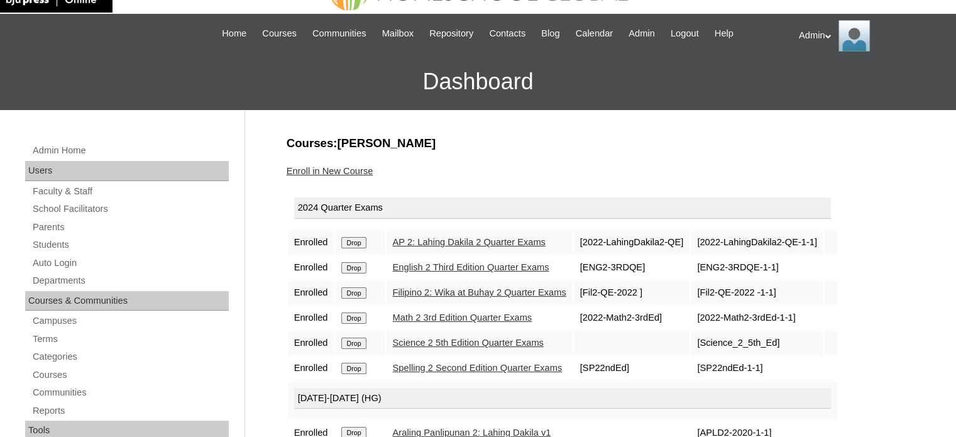
scroll to position [0, 0]
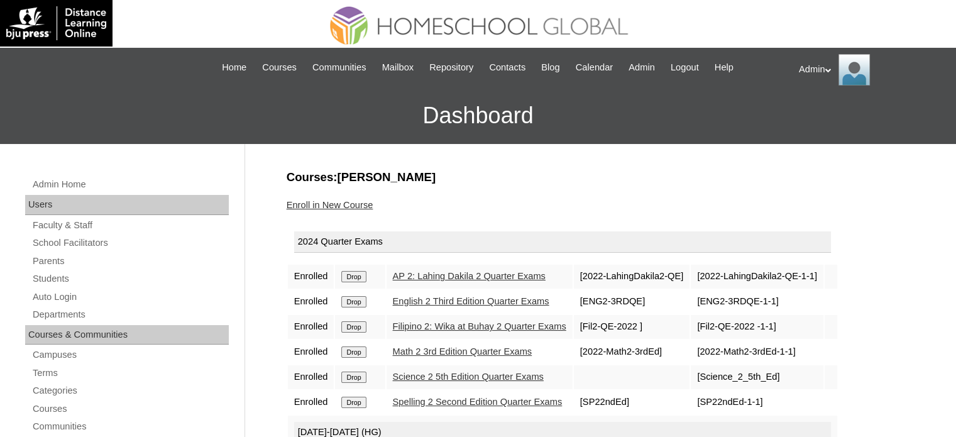
click at [360, 276] on input "Drop" at bounding box center [353, 276] width 25 height 11
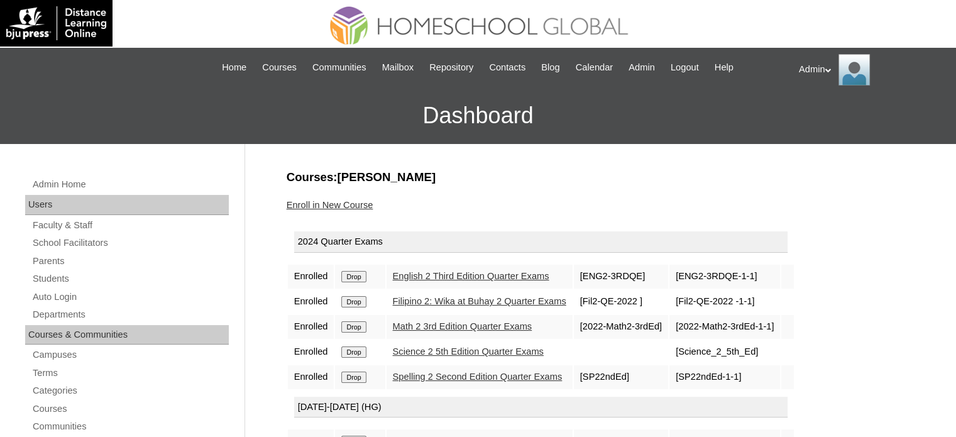
click at [360, 276] on input "Drop" at bounding box center [353, 276] width 25 height 11
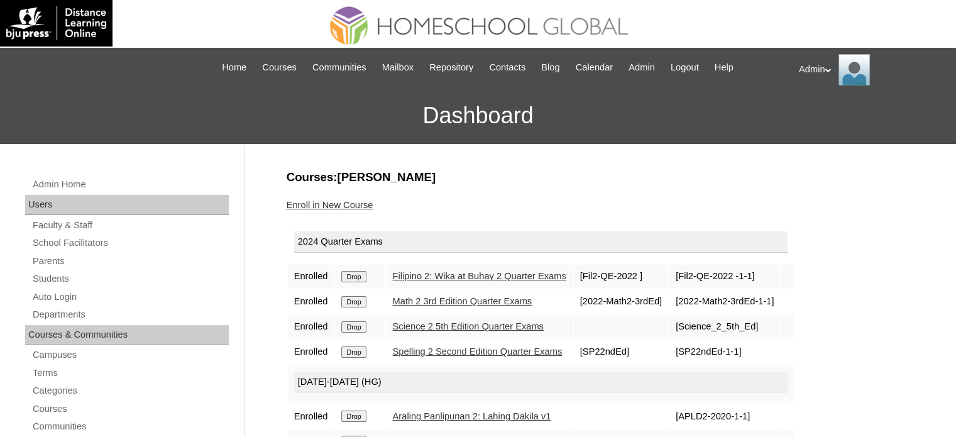
click at [360, 276] on input "Drop" at bounding box center [353, 276] width 25 height 11
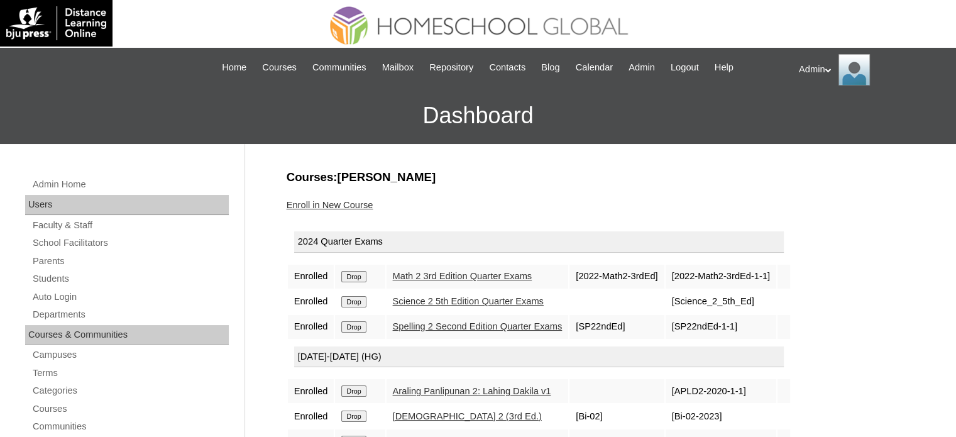
click at [360, 276] on input "Drop" at bounding box center [353, 276] width 25 height 11
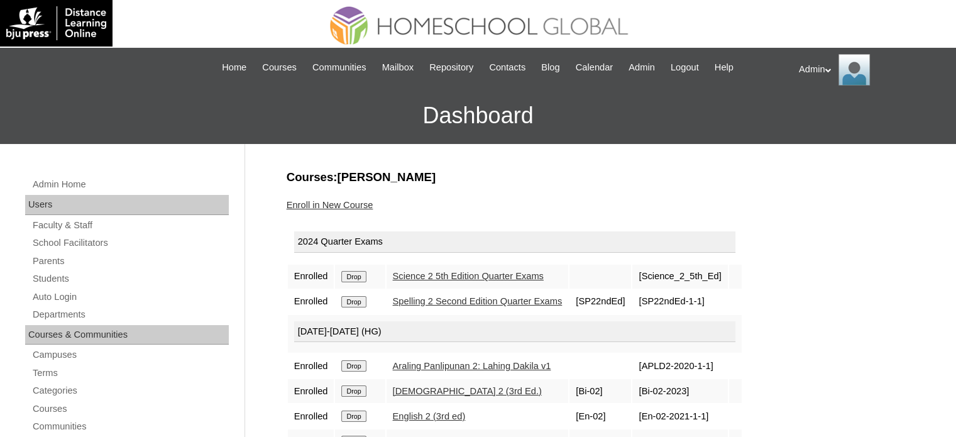
click at [360, 276] on input "Drop" at bounding box center [353, 276] width 25 height 11
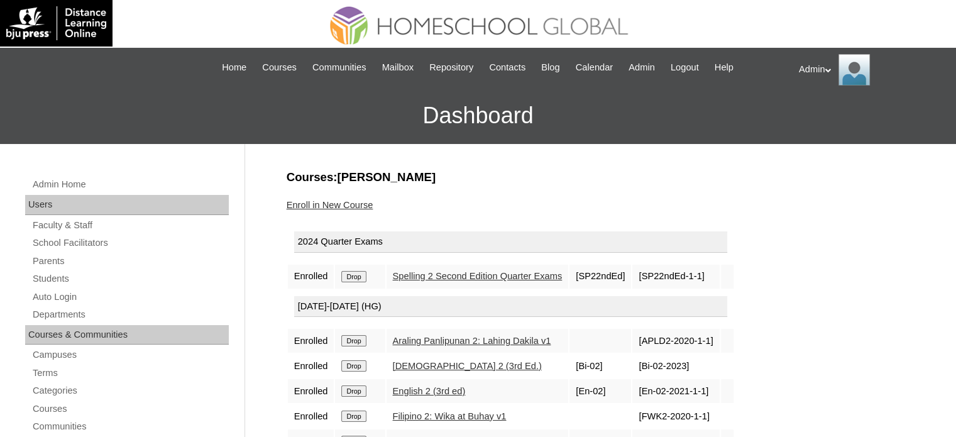
click at [360, 276] on input "Drop" at bounding box center [353, 276] width 25 height 11
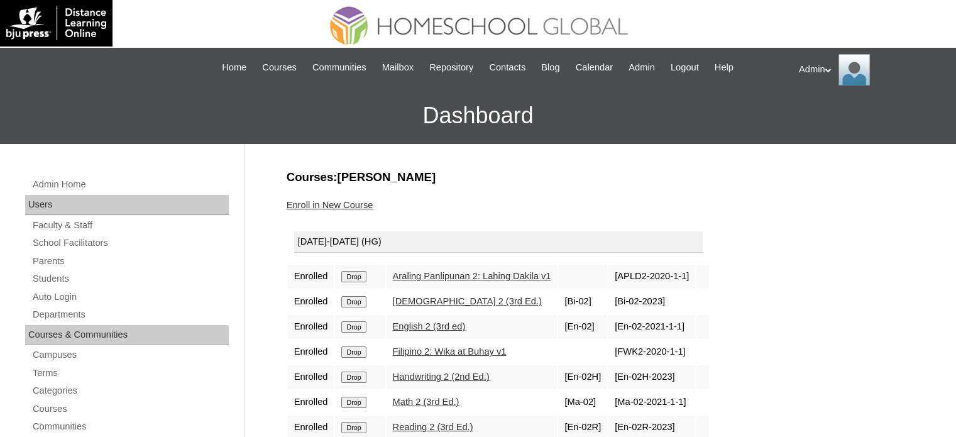
click at [360, 276] on input "Drop" at bounding box center [353, 276] width 25 height 11
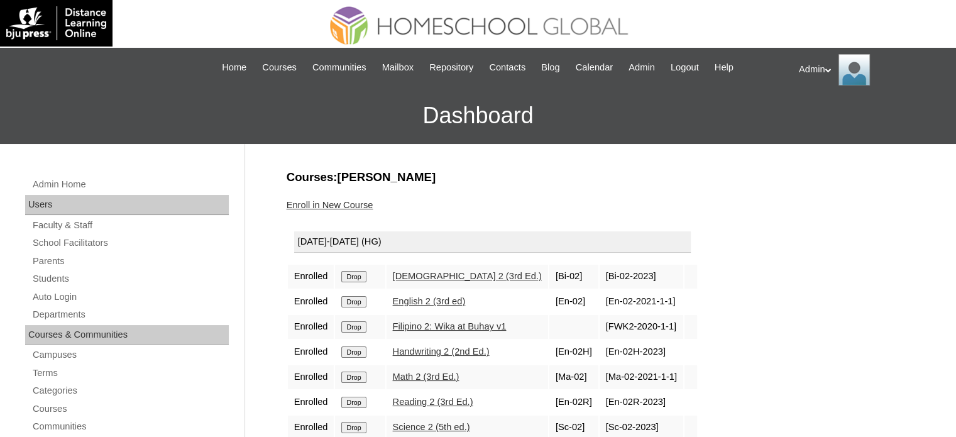
click at [360, 276] on input "Drop" at bounding box center [353, 276] width 25 height 11
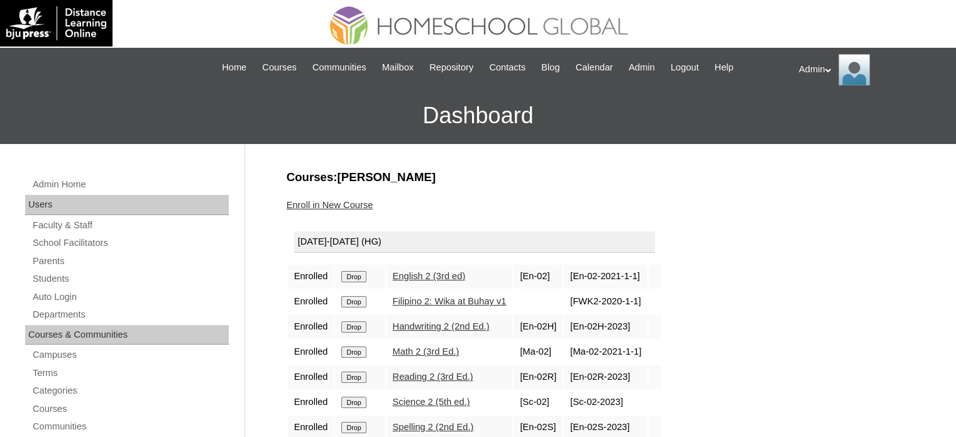
click at [360, 276] on input "Drop" at bounding box center [353, 276] width 25 height 11
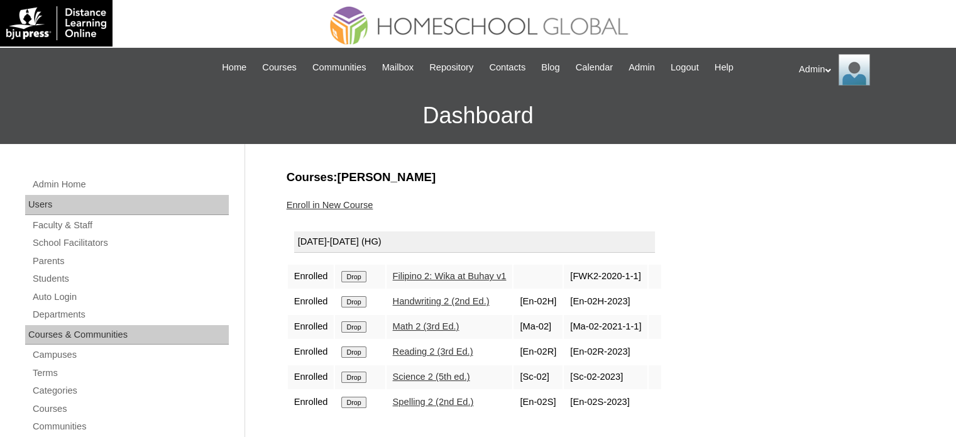
click at [360, 276] on input "Drop" at bounding box center [353, 276] width 25 height 11
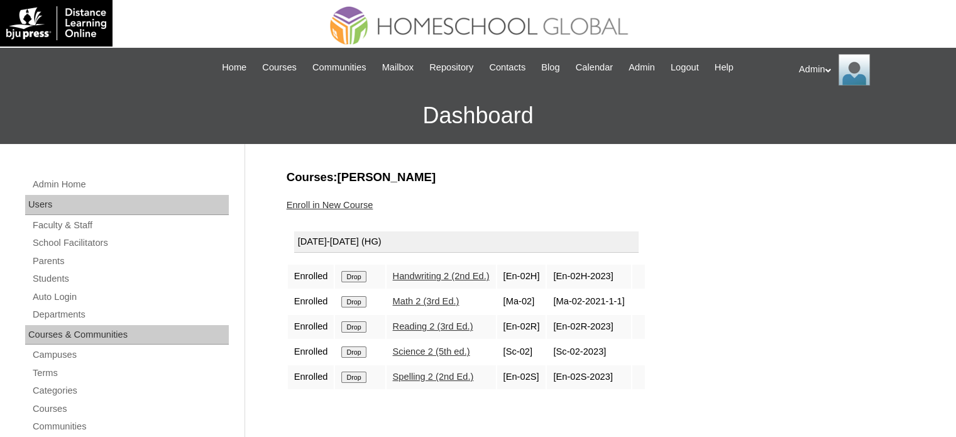
click at [360, 276] on input "Drop" at bounding box center [353, 276] width 25 height 11
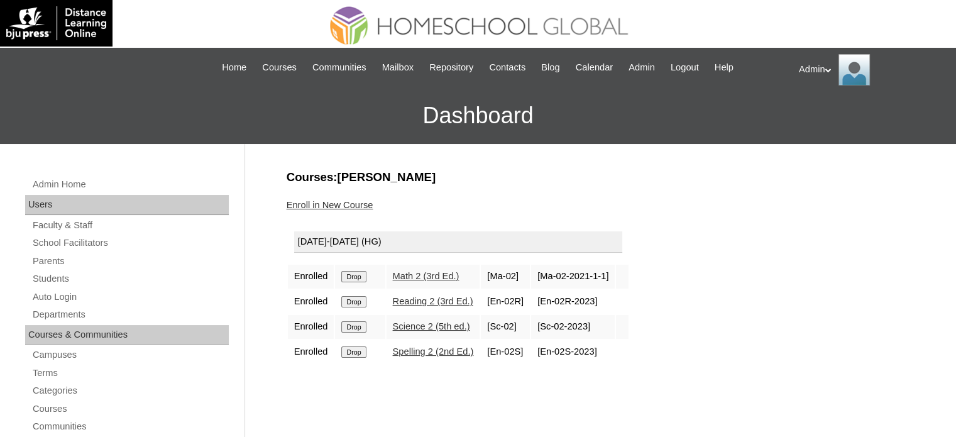
click at [360, 276] on input "Drop" at bounding box center [353, 276] width 25 height 11
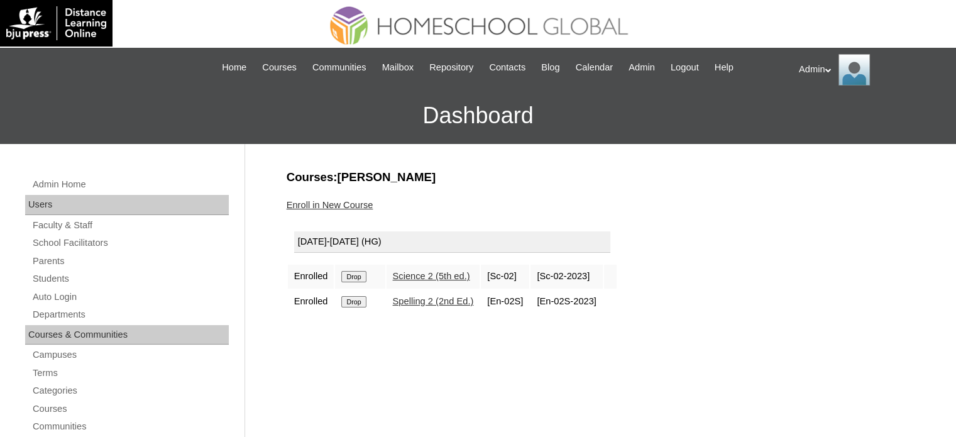
click at [360, 276] on input "Drop" at bounding box center [353, 276] width 25 height 11
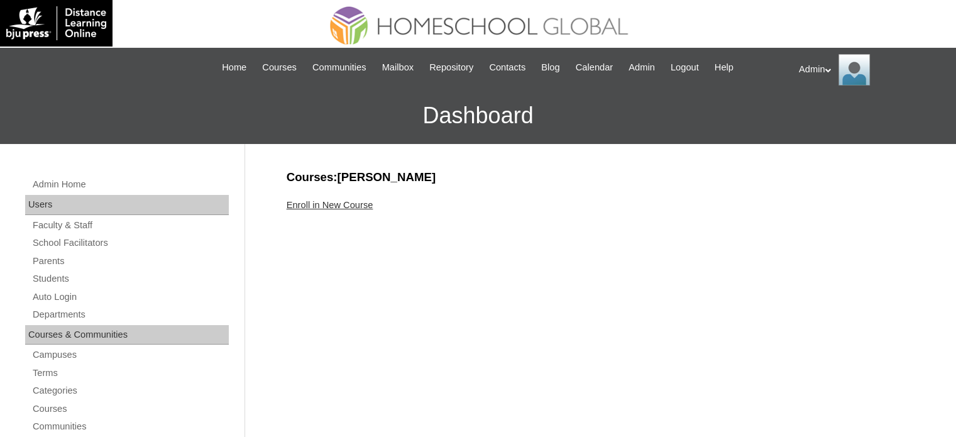
click at [336, 203] on link "Enroll in New Course" at bounding box center [330, 205] width 87 height 10
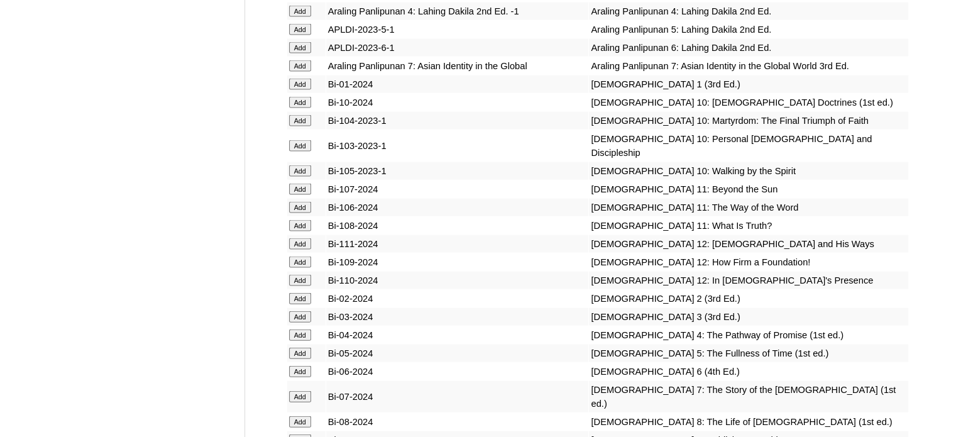
scroll to position [7903, 0]
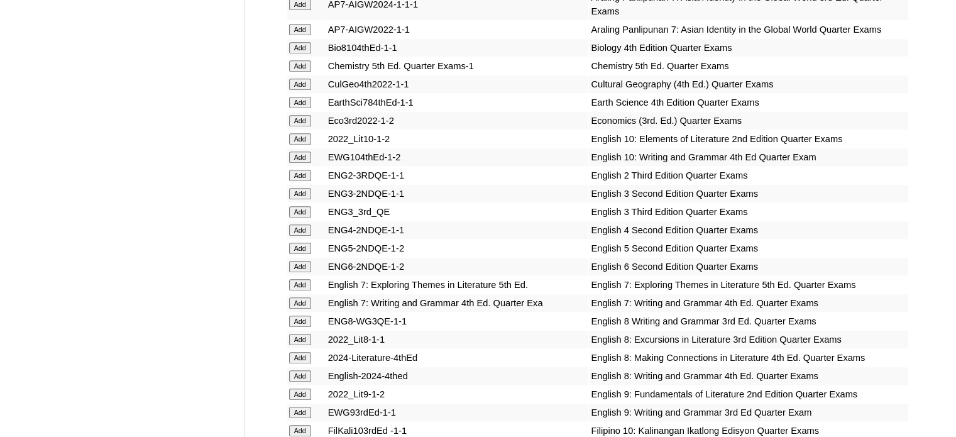
scroll to position [5794, 0]
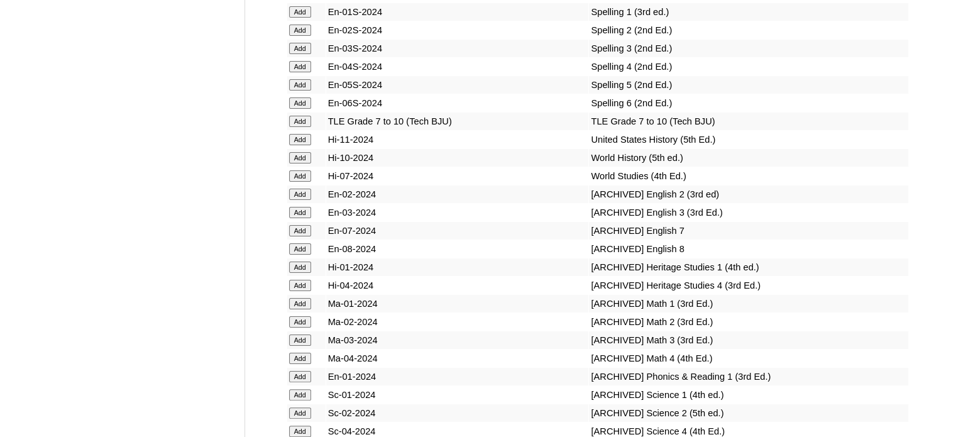
scroll to position [3243, 0]
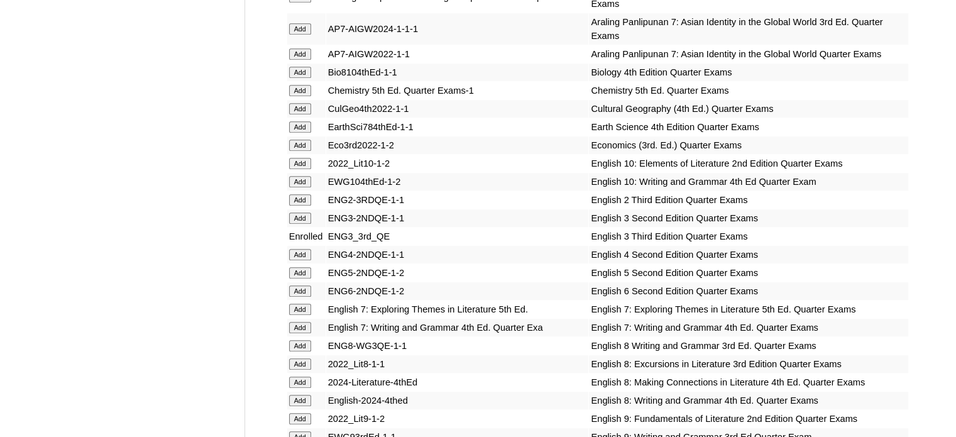
scroll to position [8302, 0]
